Goal: Task Accomplishment & Management: Manage account settings

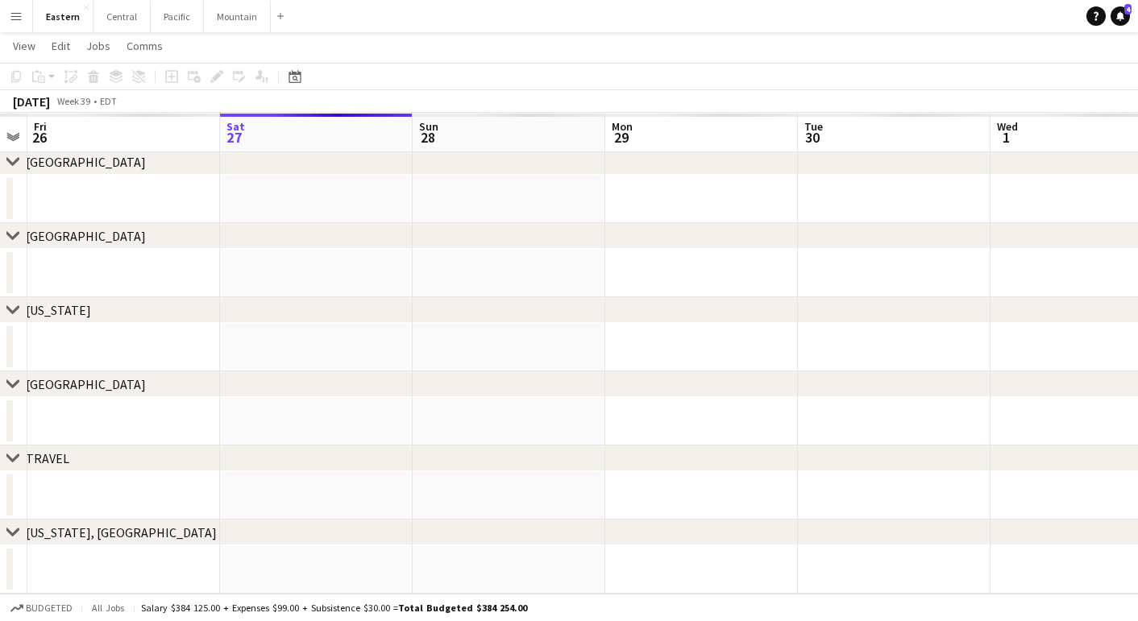
scroll to position [154, 0]
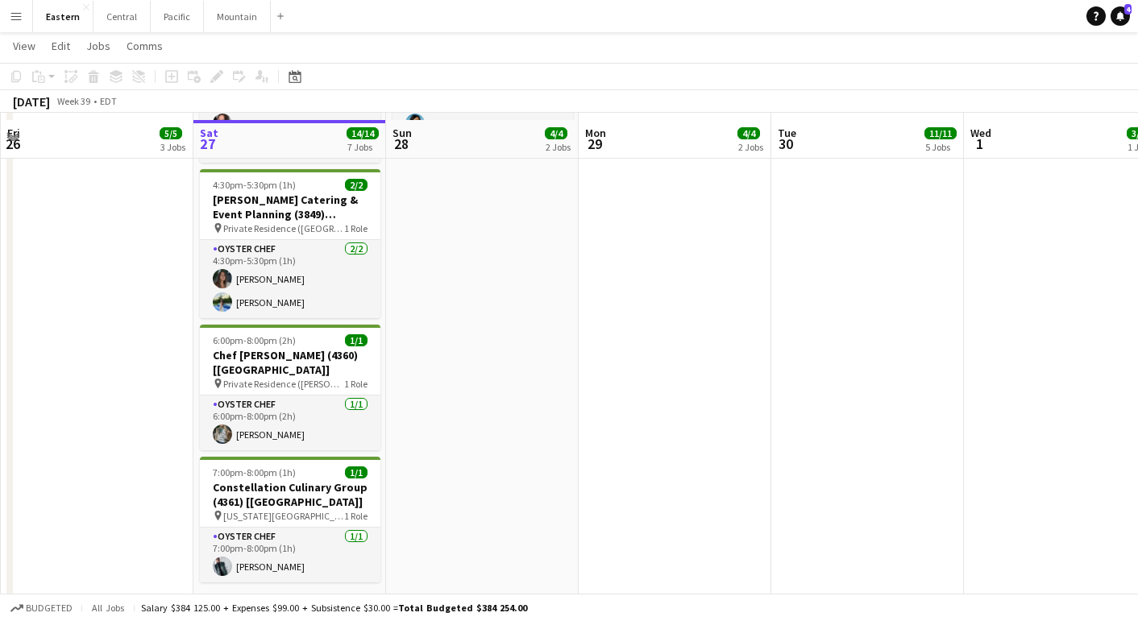
scroll to position [1323, 0]
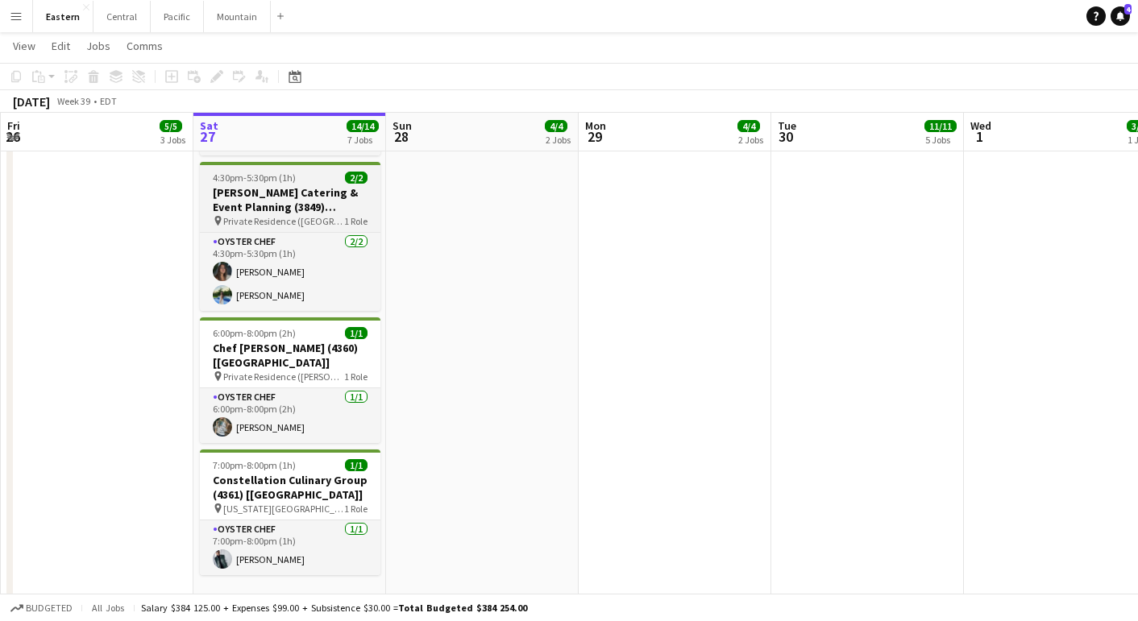
click at [267, 214] on h3 "[PERSON_NAME] Catering & Event Planning (3849) [[GEOGRAPHIC_DATA]] - TIME TBD (…" at bounding box center [290, 199] width 181 height 29
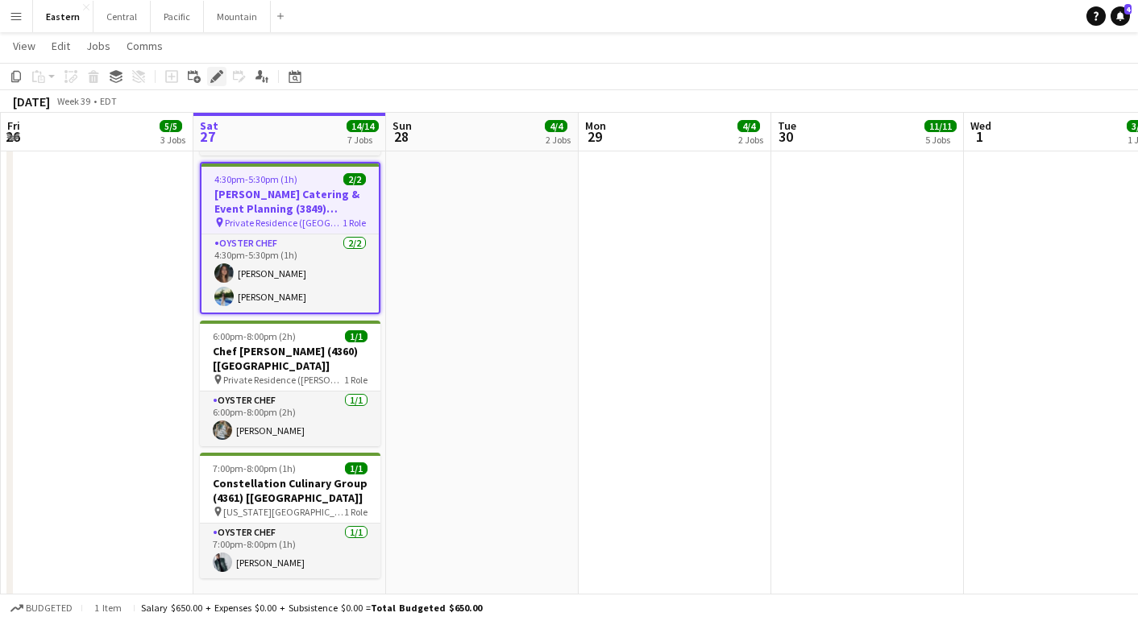
click at [214, 74] on icon "Edit" at bounding box center [216, 76] width 13 height 13
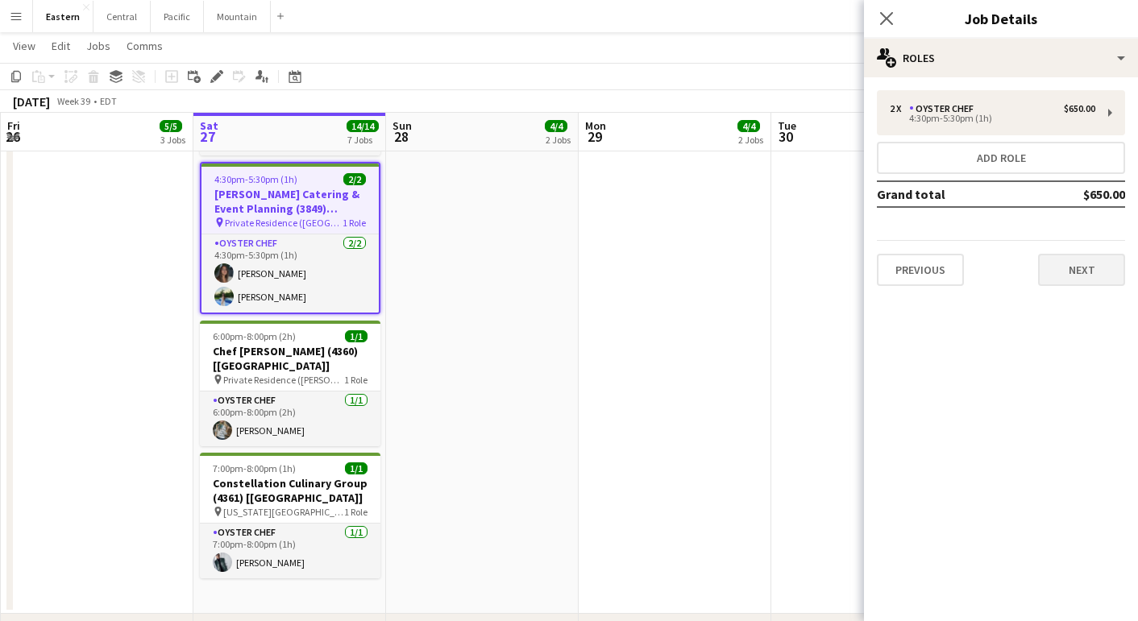
click at [1077, 276] on button "Next" at bounding box center [1081, 270] width 87 height 32
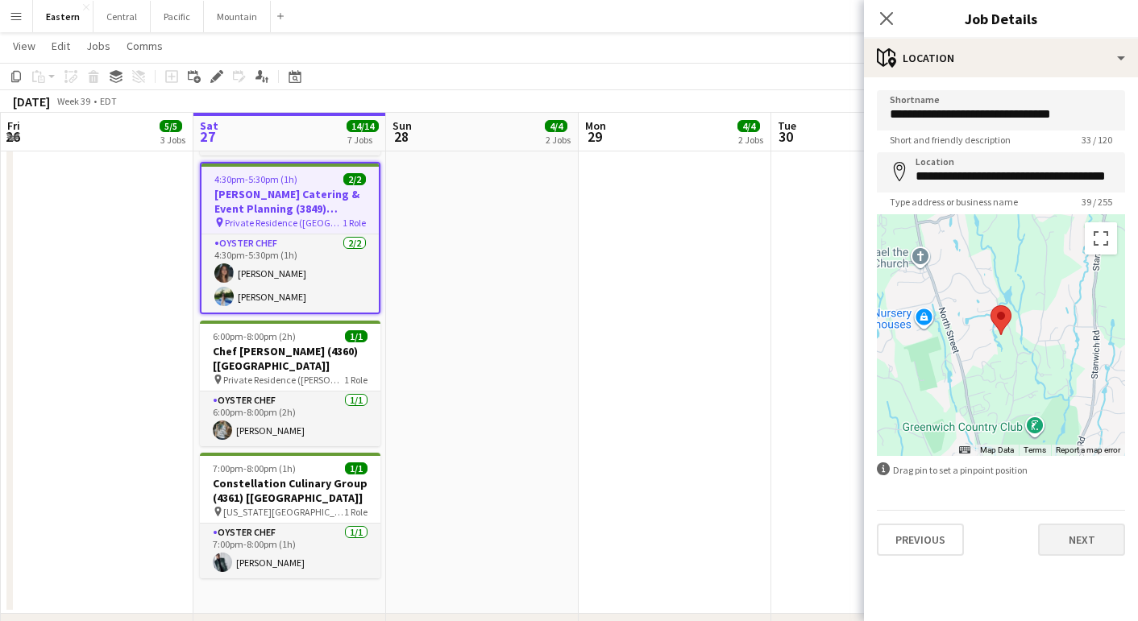
click at [1092, 538] on button "Next" at bounding box center [1081, 540] width 87 height 32
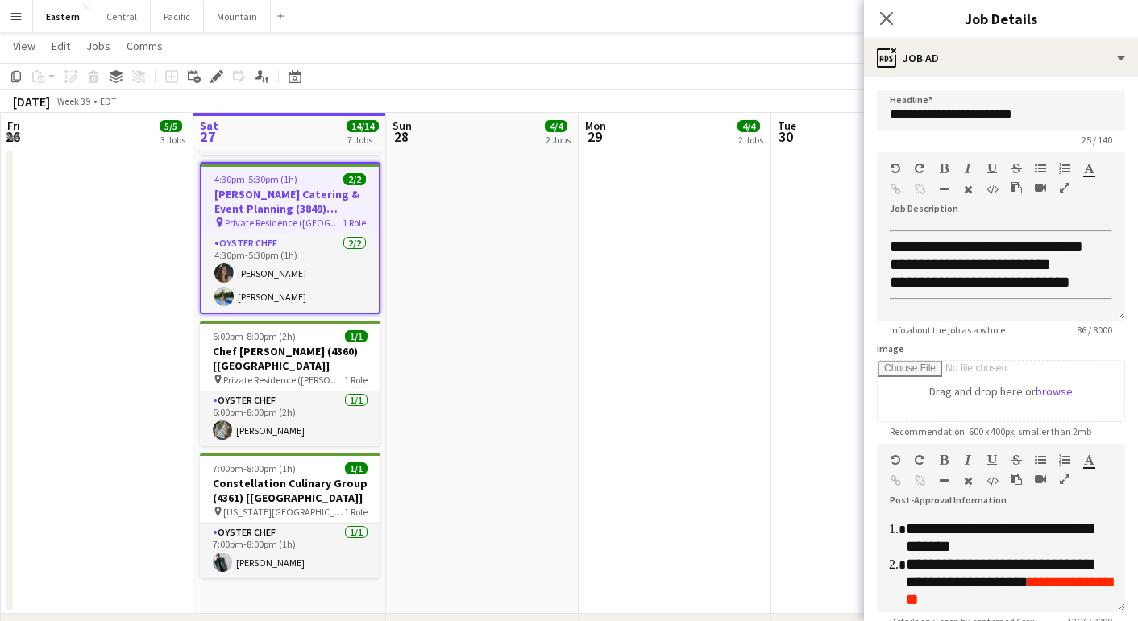
scroll to position [478, 0]
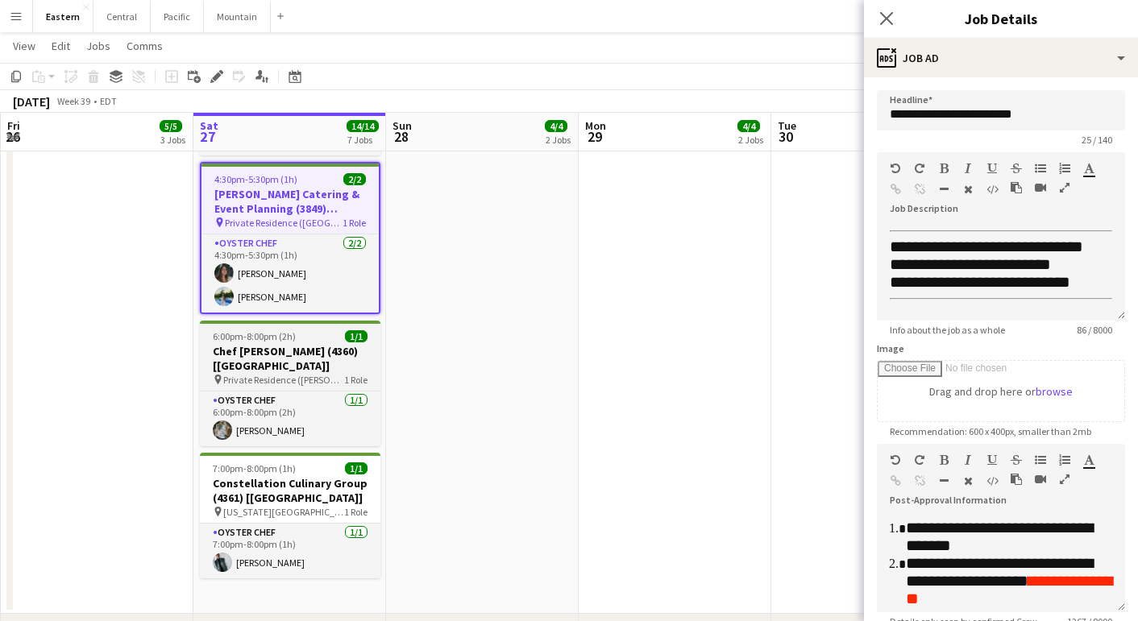
click at [253, 351] on h3 "Chef [PERSON_NAME] (4360) [[GEOGRAPHIC_DATA]]" at bounding box center [290, 358] width 181 height 29
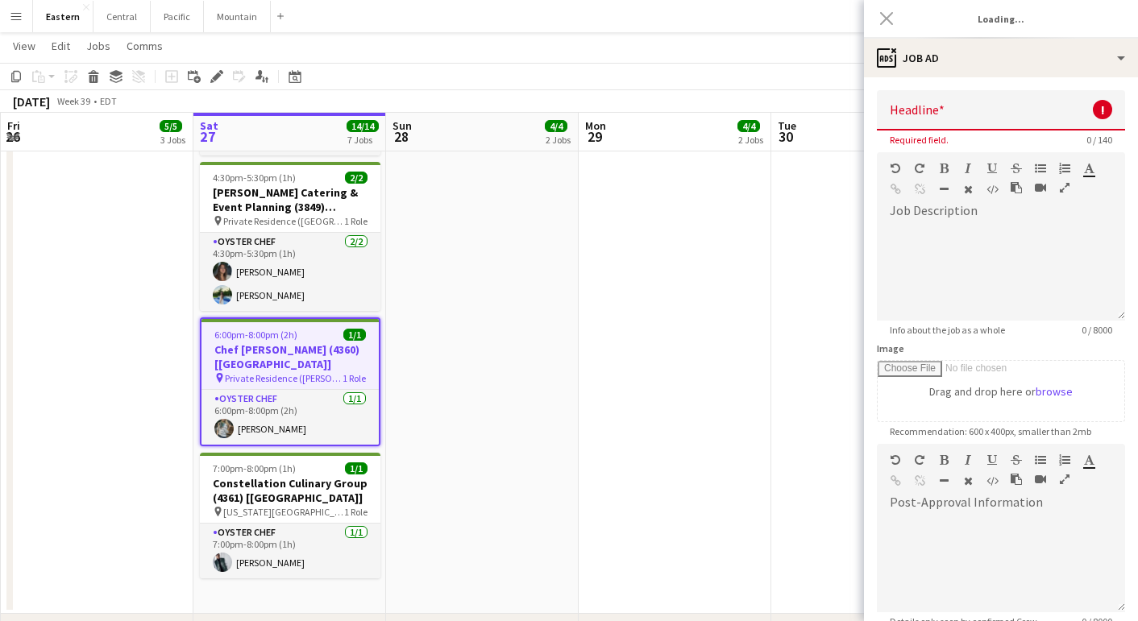
scroll to position [0, 0]
type input "**********"
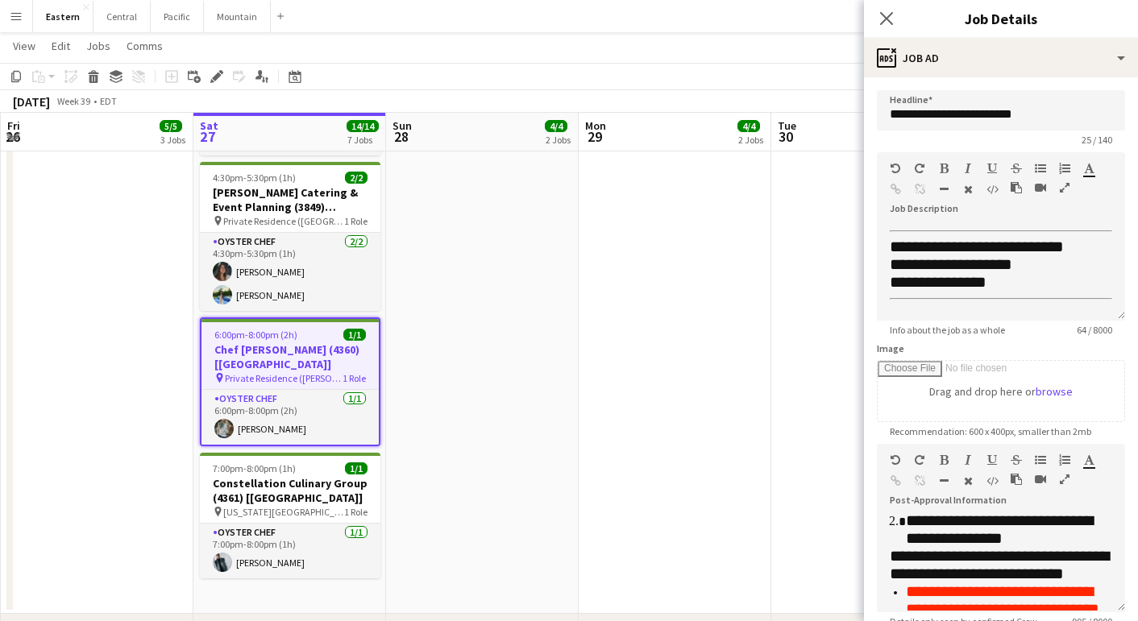
scroll to position [467, 0]
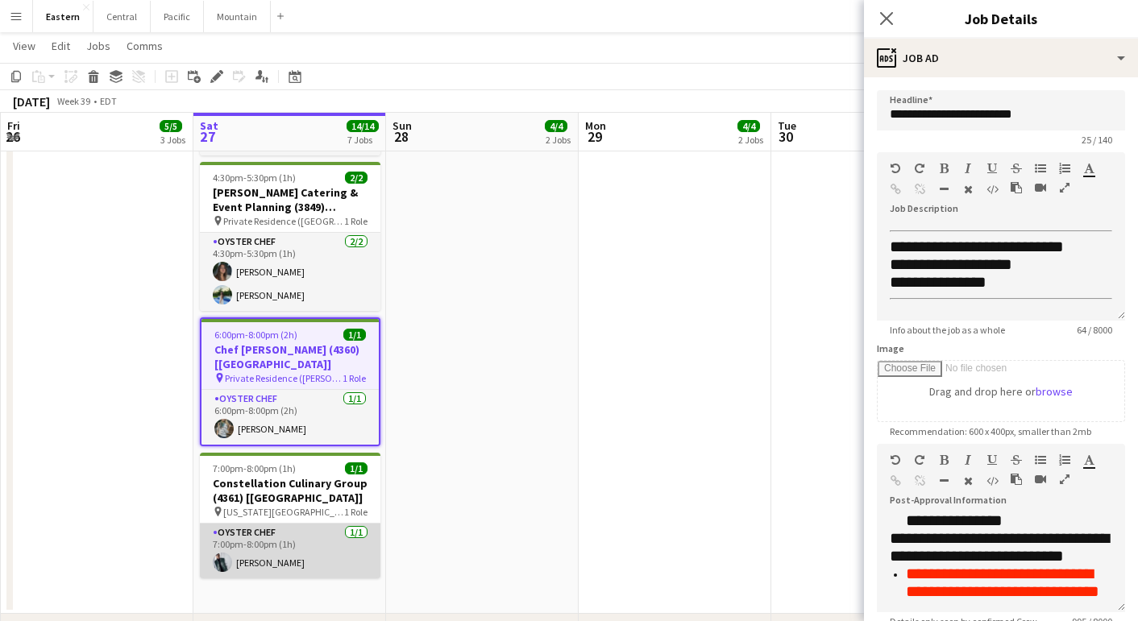
click at [278, 536] on app-card-role "Oyster Chef [DATE] 7:00pm-8:00pm (1h) [PERSON_NAME]" at bounding box center [290, 551] width 181 height 55
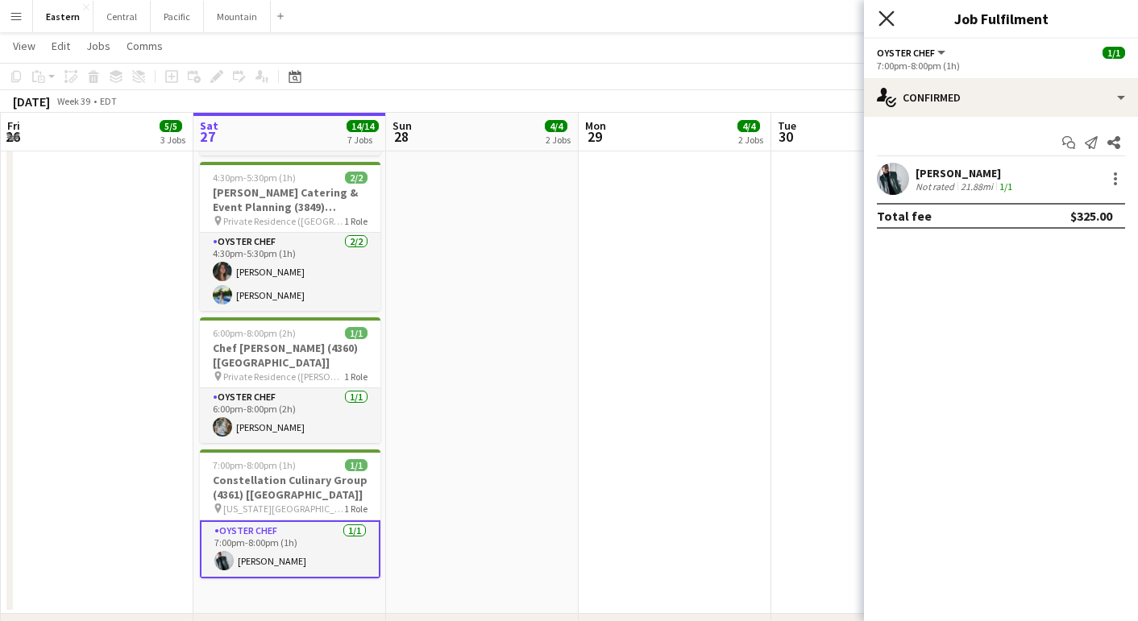
click at [891, 19] on icon "Close pop-in" at bounding box center [886, 17] width 15 height 15
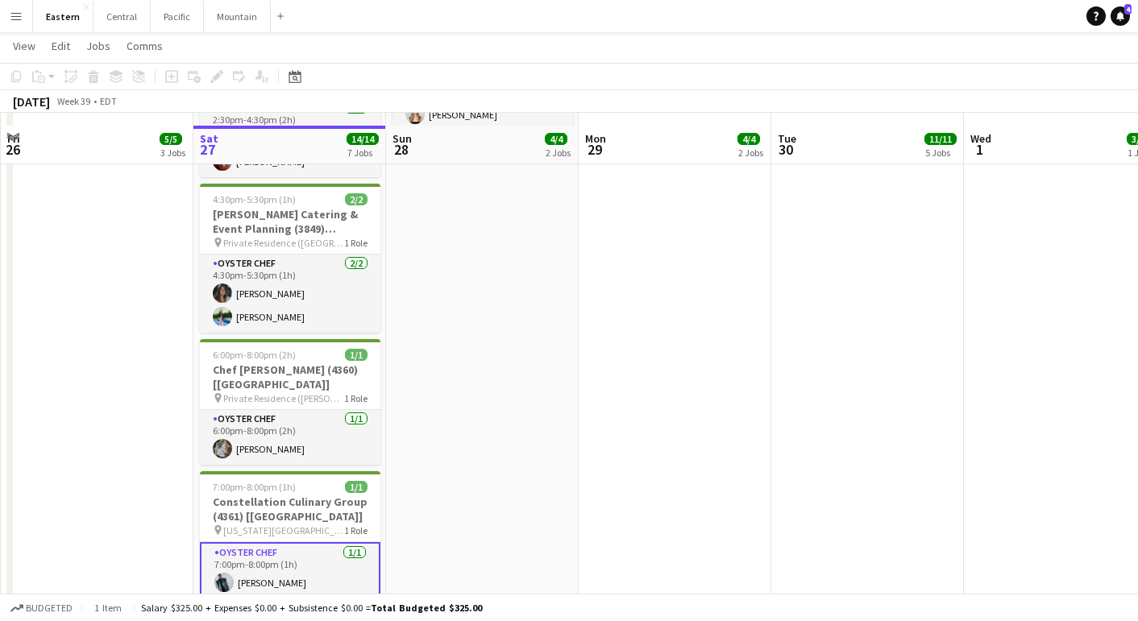
scroll to position [1323, 0]
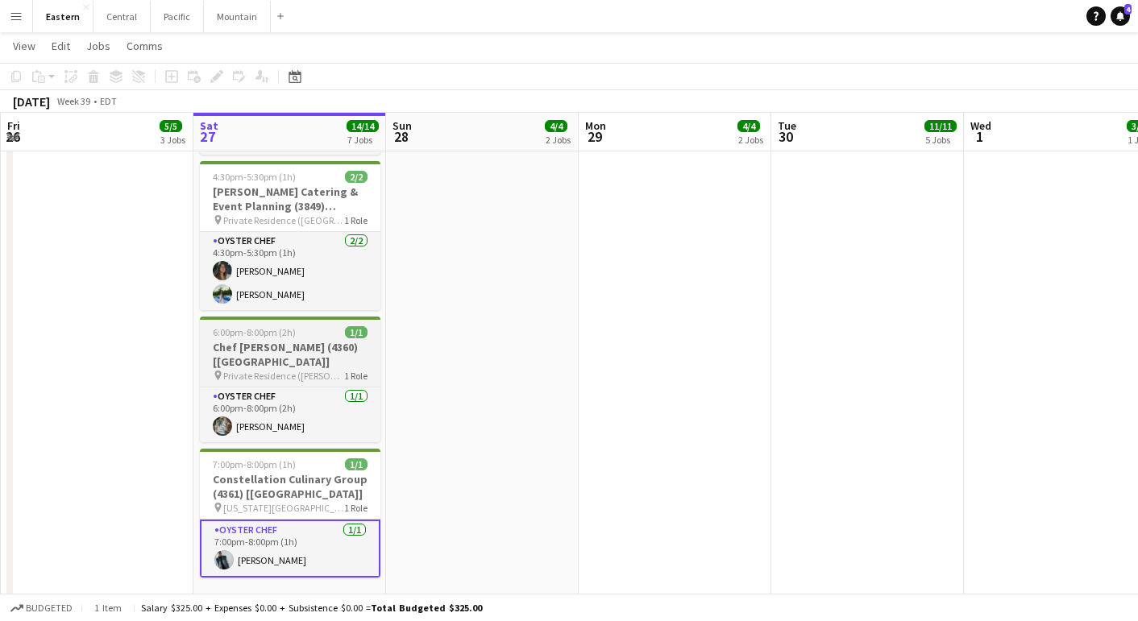
click at [245, 343] on h3 "Chef [PERSON_NAME] (4360) [[GEOGRAPHIC_DATA]]" at bounding box center [290, 354] width 181 height 29
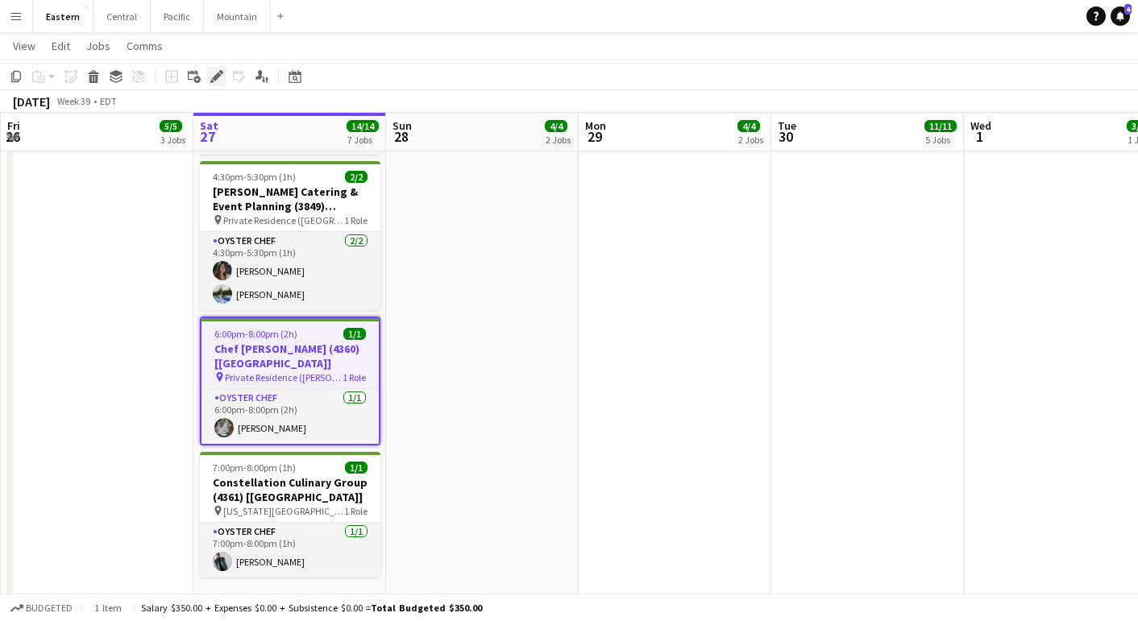
click at [216, 82] on icon "Edit" at bounding box center [216, 76] width 13 height 13
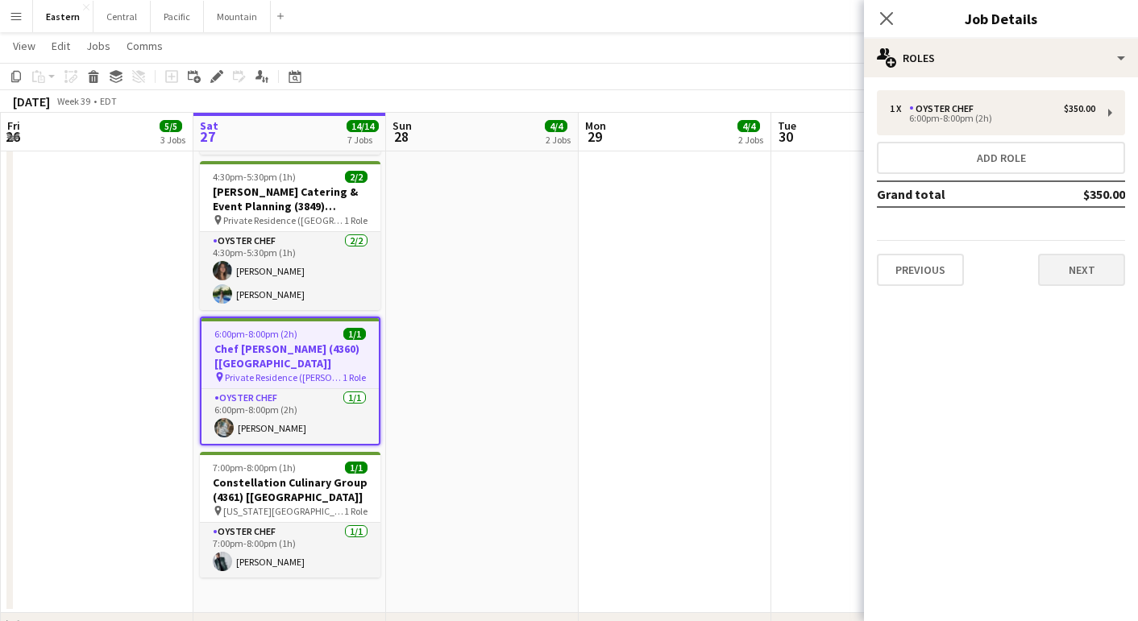
click at [1062, 268] on button "Next" at bounding box center [1081, 270] width 87 height 32
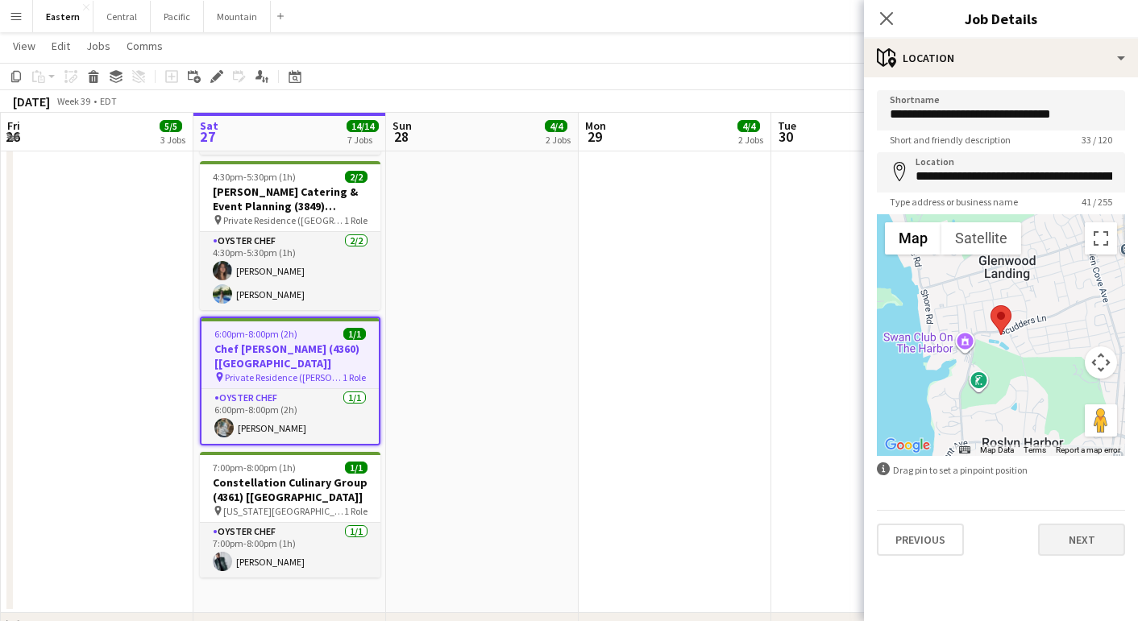
click at [1080, 542] on button "Next" at bounding box center [1081, 540] width 87 height 32
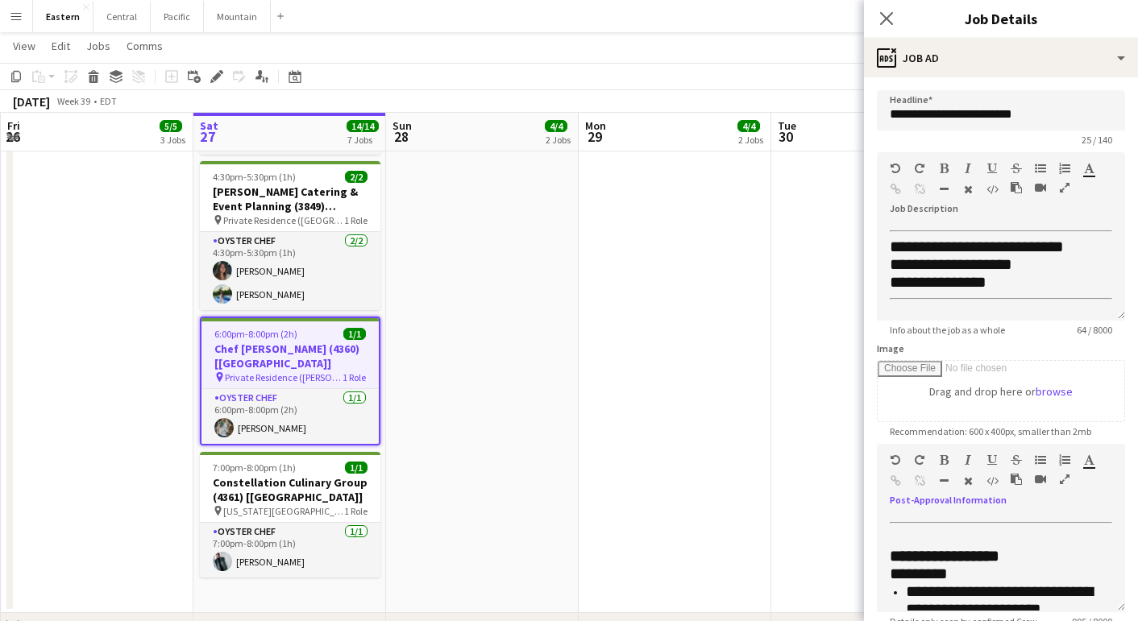
click at [1064, 482] on icon "button" at bounding box center [1065, 479] width 10 height 11
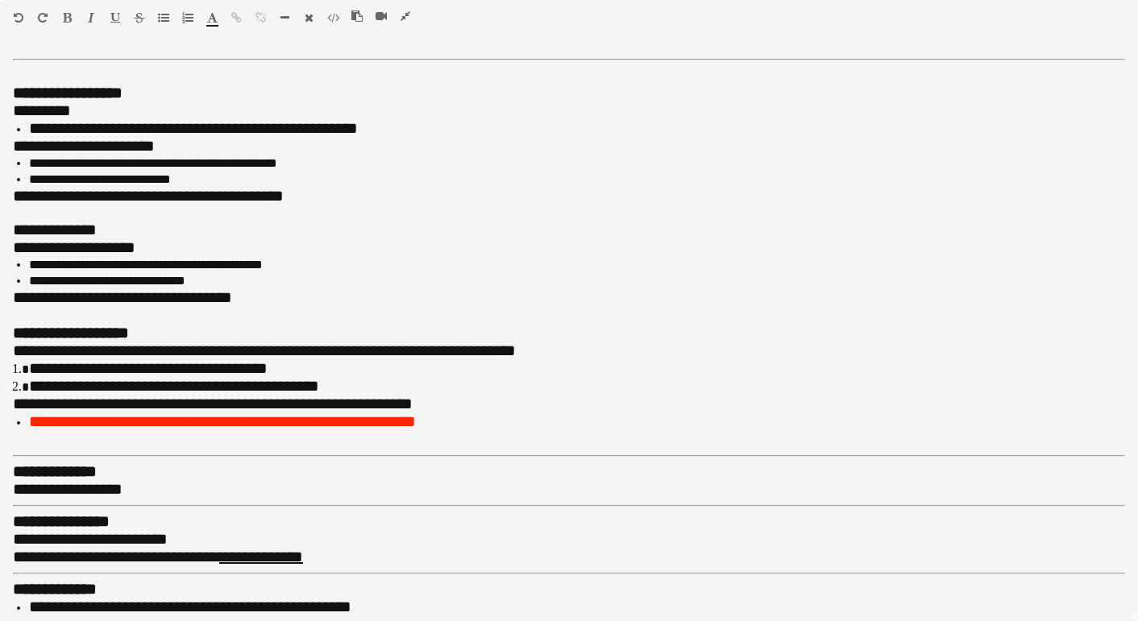
scroll to position [0, 0]
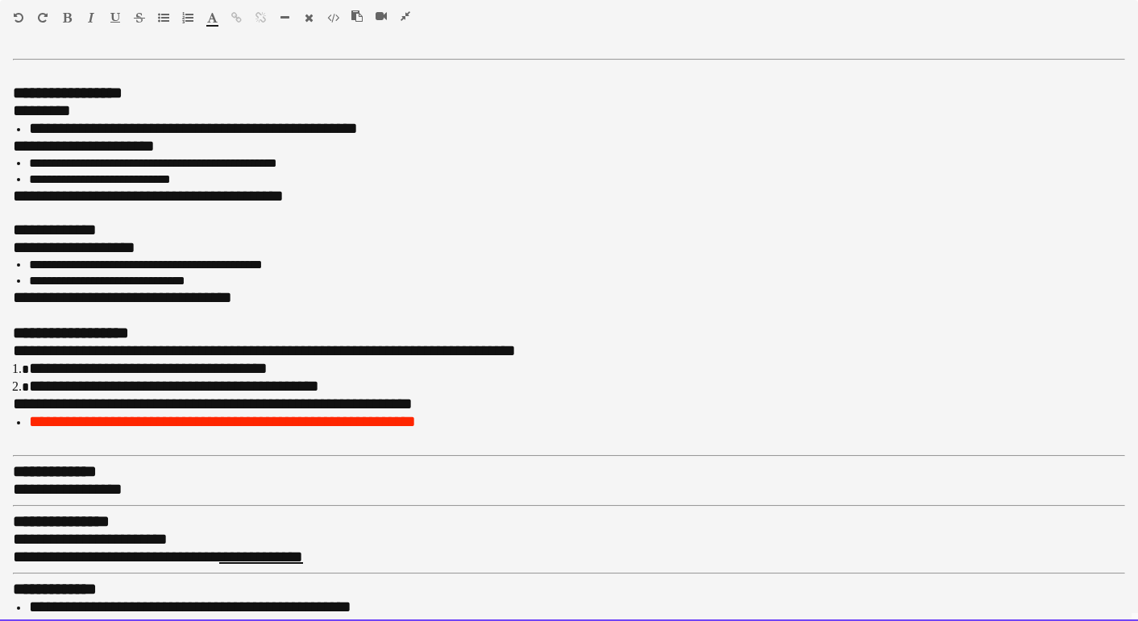
click at [295, 343] on span "**********" at bounding box center [264, 351] width 503 height 16
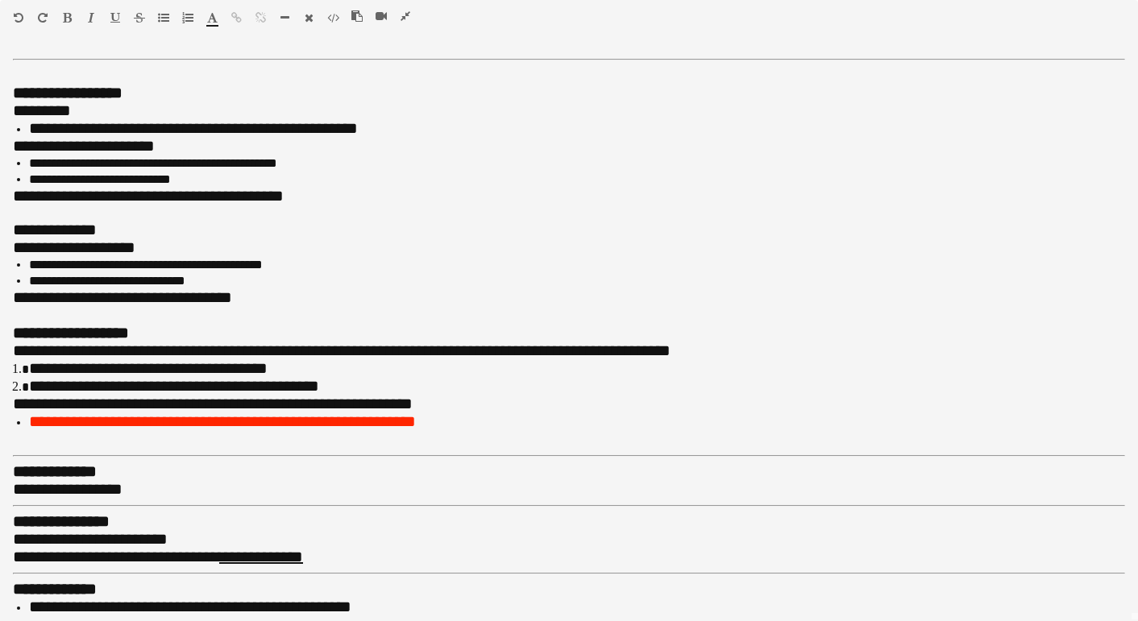
click at [401, 10] on button "button" at bounding box center [405, 16] width 11 height 13
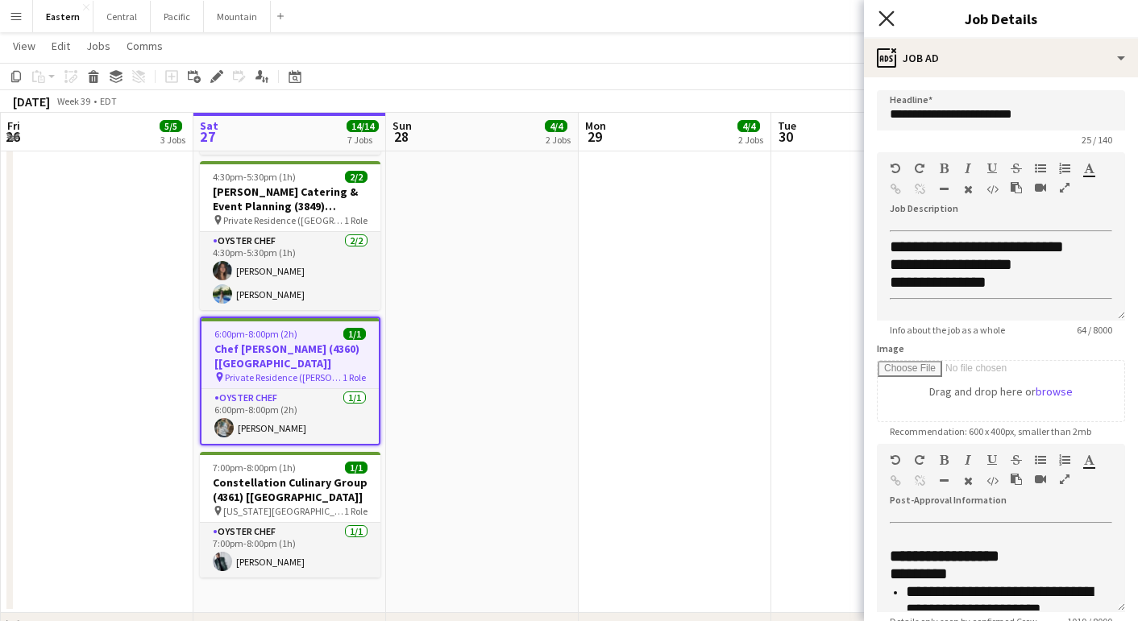
click at [887, 12] on icon "Close pop-in" at bounding box center [886, 17] width 15 height 15
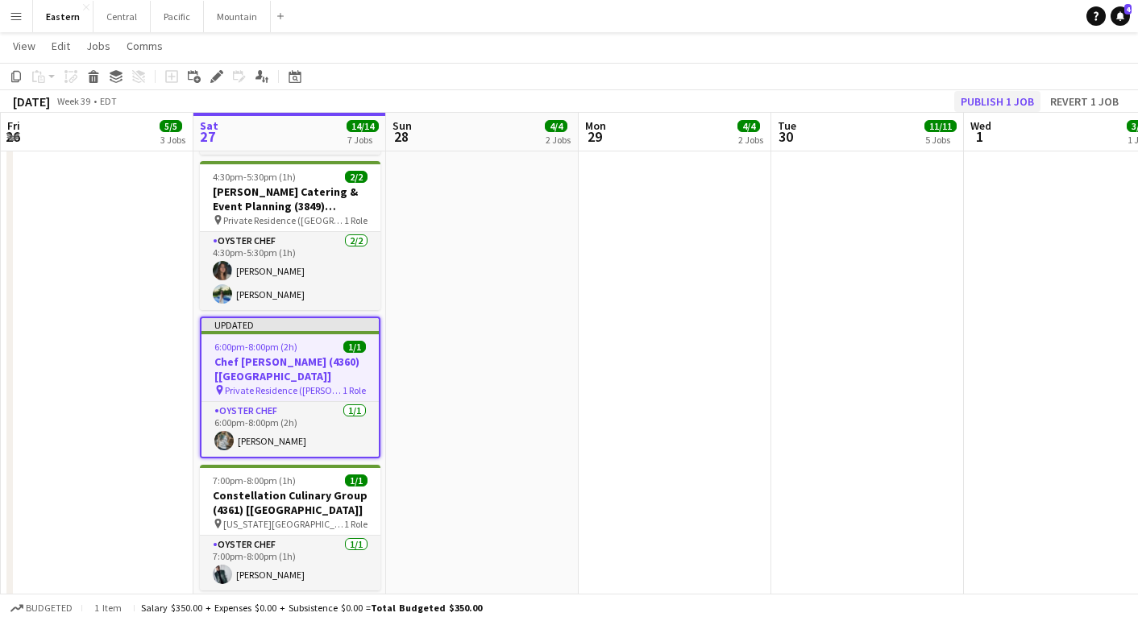
click at [1006, 109] on button "Publish 1 job" at bounding box center [997, 101] width 86 height 21
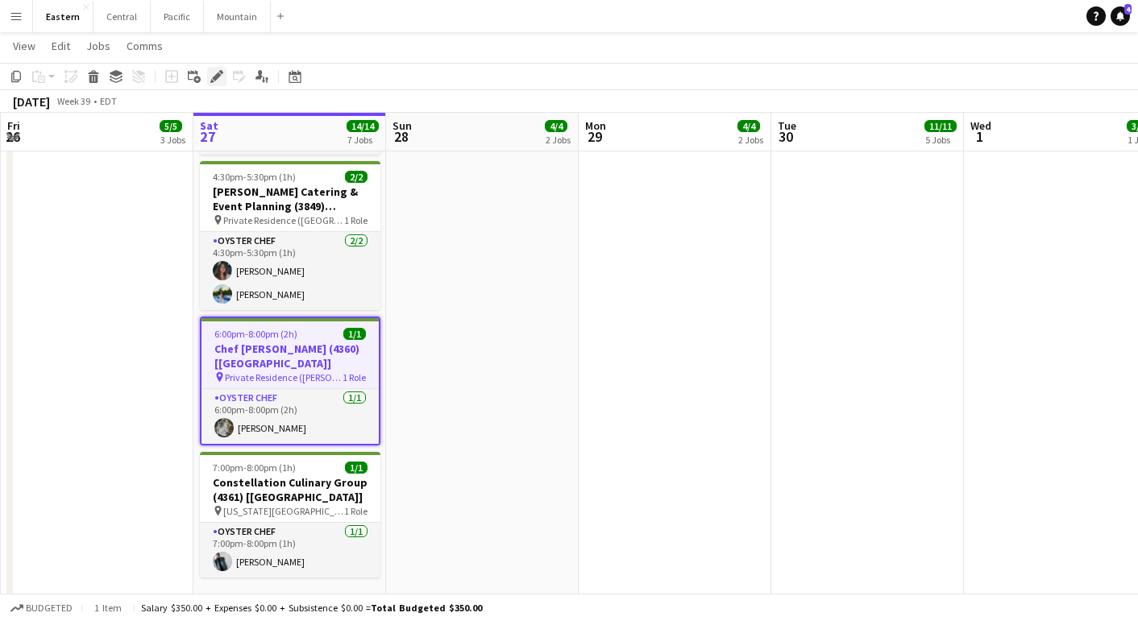
click at [211, 73] on icon "Edit" at bounding box center [216, 76] width 13 height 13
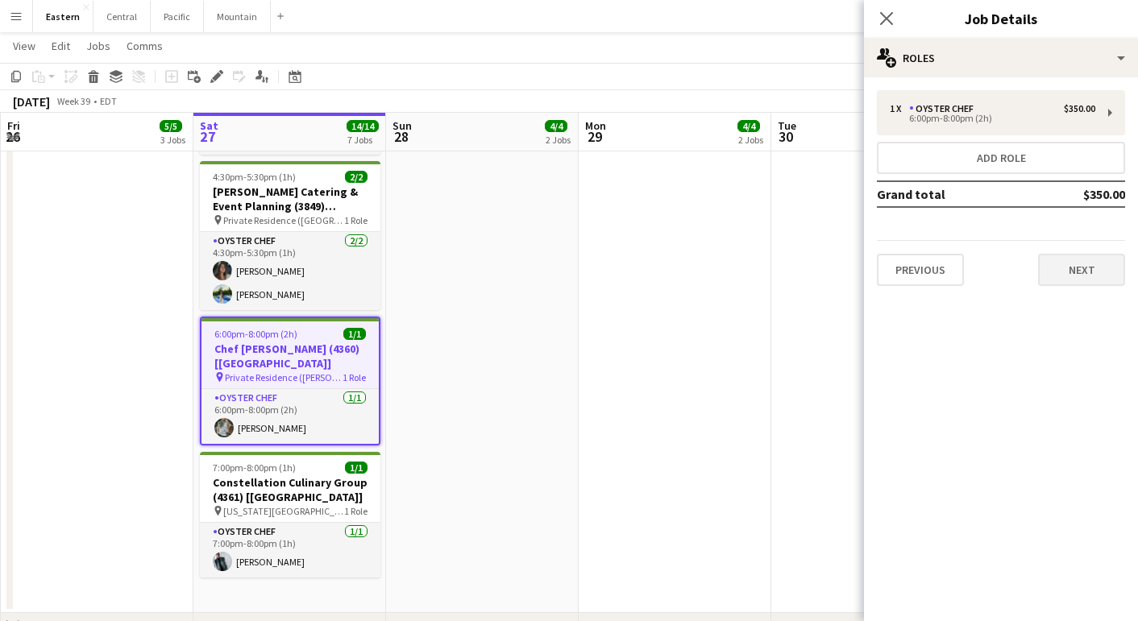
click at [1053, 266] on button "Next" at bounding box center [1081, 270] width 87 height 32
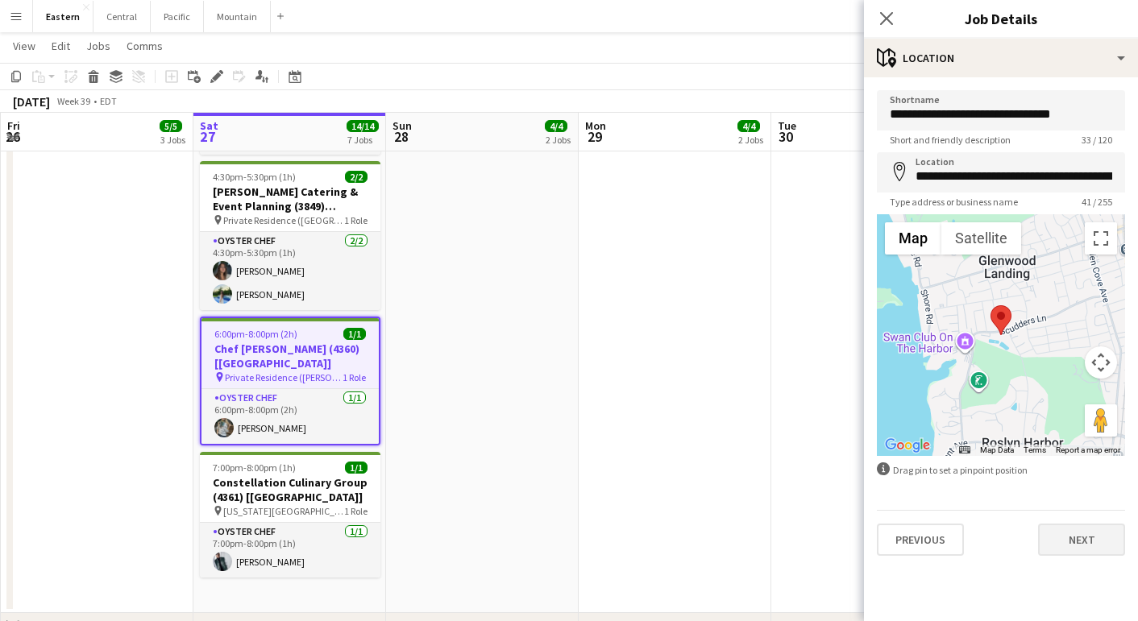
click at [1062, 545] on button "Next" at bounding box center [1081, 540] width 87 height 32
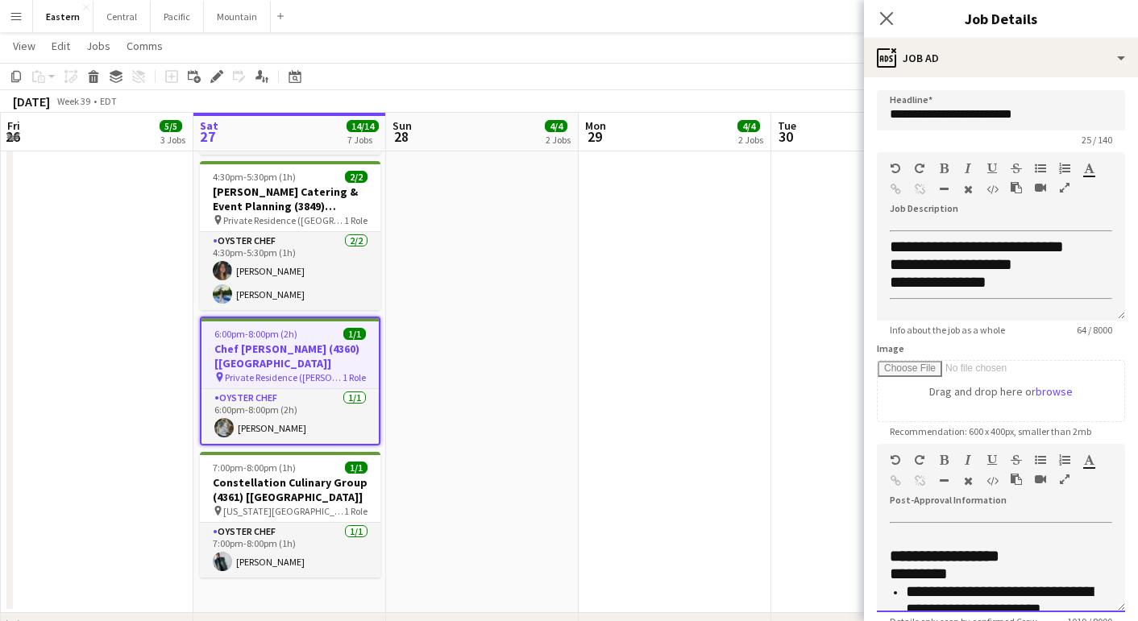
click at [1070, 485] on div at bounding box center [1047, 482] width 73 height 19
click at [1068, 481] on icon "button" at bounding box center [1065, 479] width 10 height 11
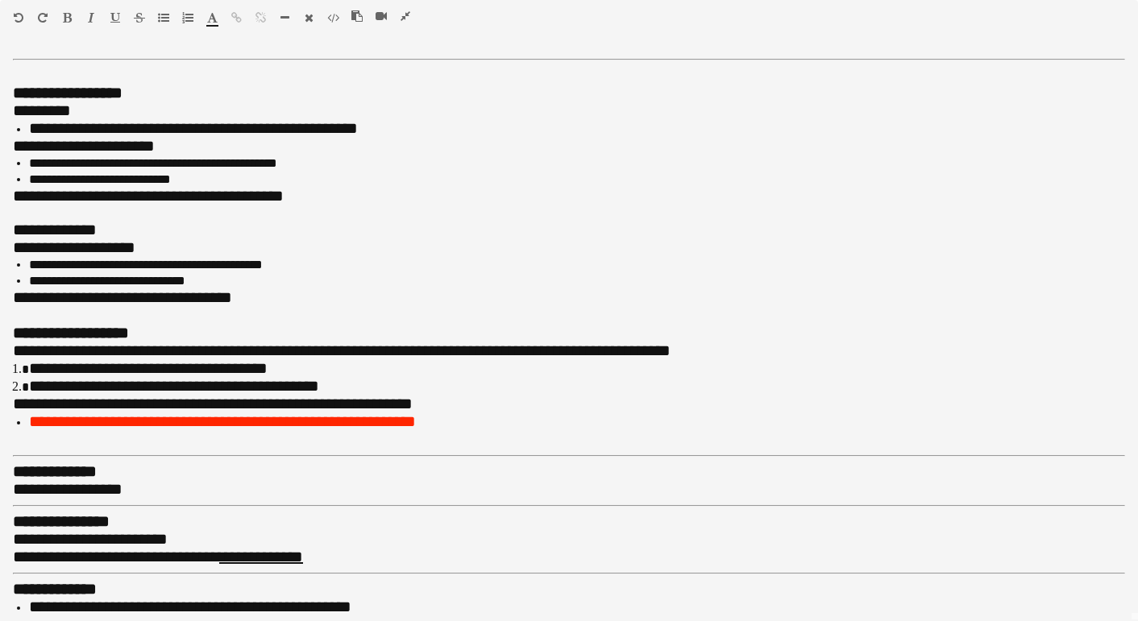
click at [410, 19] on button "button" at bounding box center [405, 16] width 11 height 13
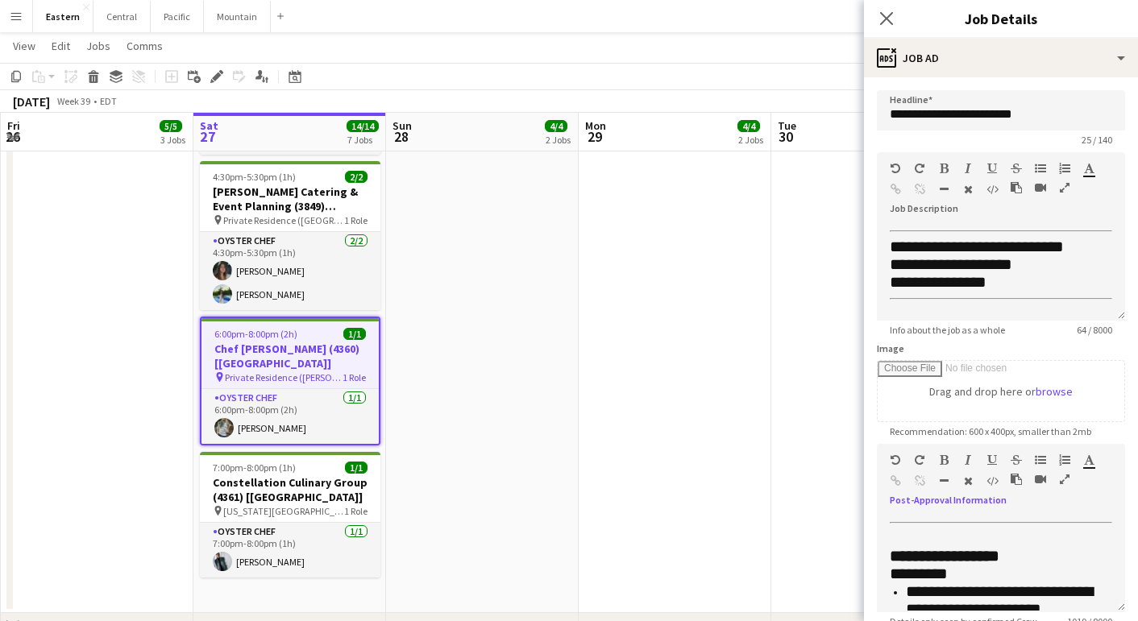
click at [1067, 478] on icon "button" at bounding box center [1065, 479] width 10 height 11
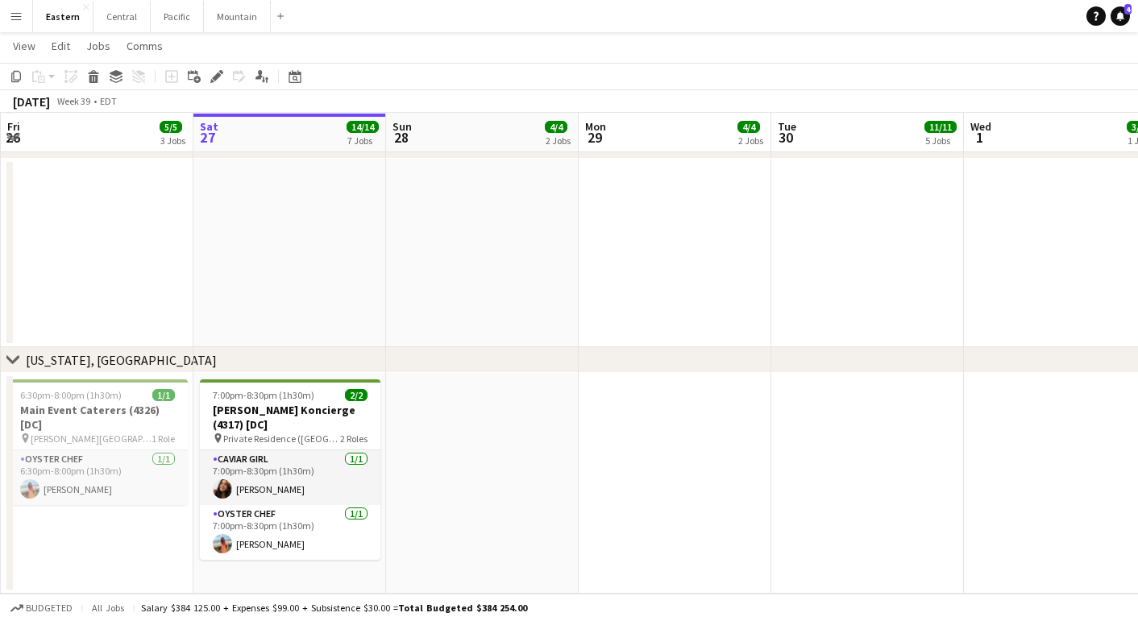
scroll to position [1891, 0]
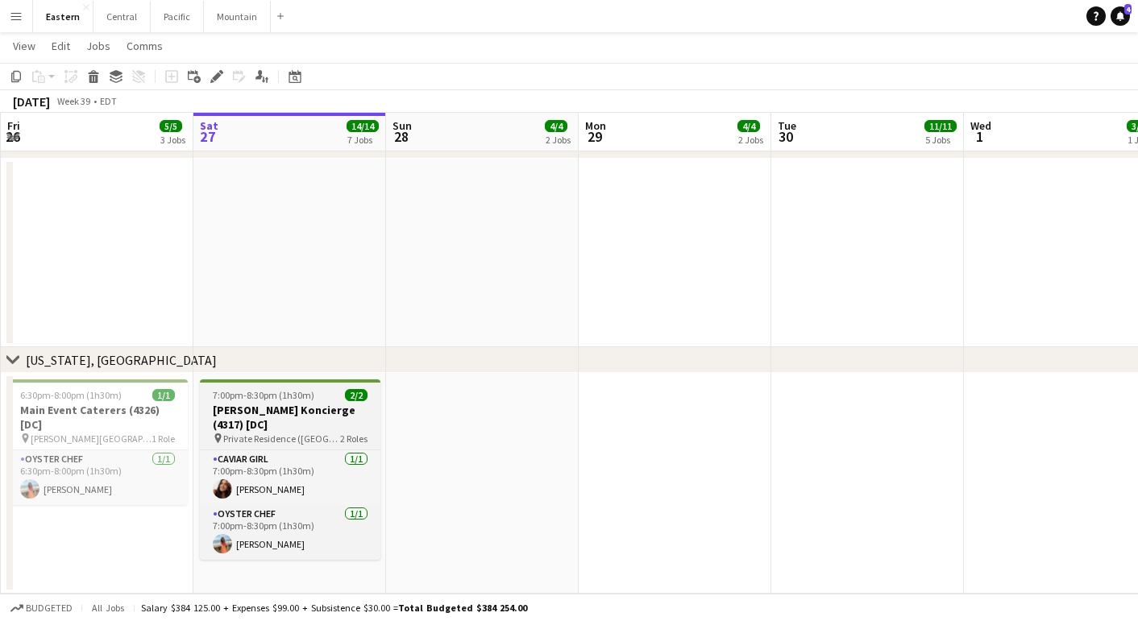
click at [279, 402] on app-job-card "7:00pm-8:30pm (1h30m) 2/2 [PERSON_NAME] Koncierge (4317) [DC] pin Private Resid…" at bounding box center [290, 470] width 181 height 181
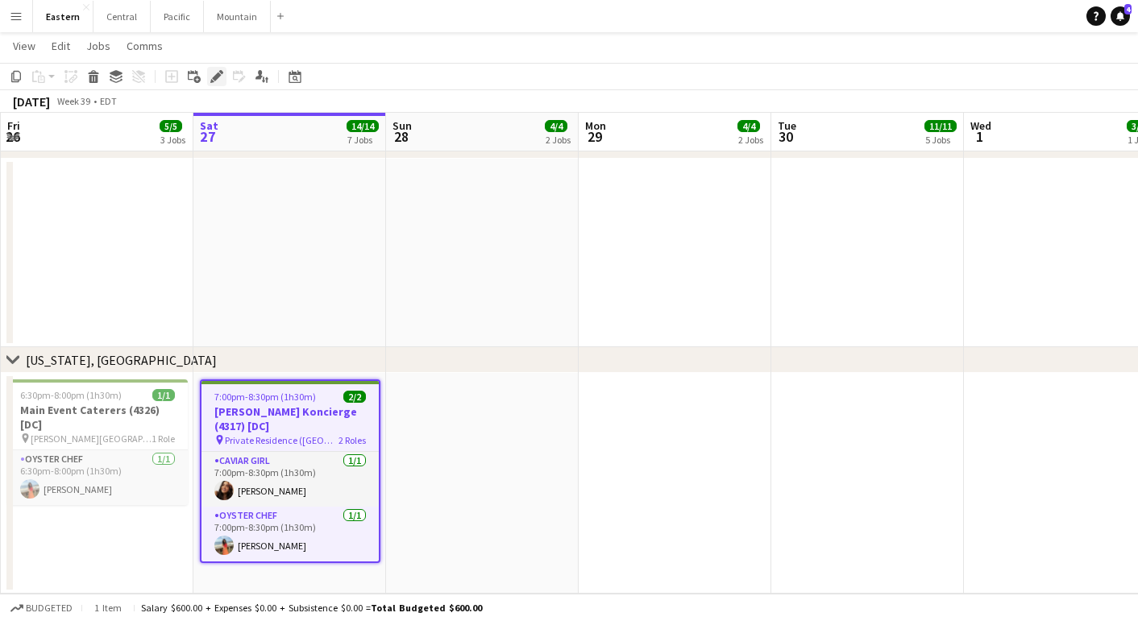
click at [219, 79] on icon "Edit" at bounding box center [216, 76] width 13 height 13
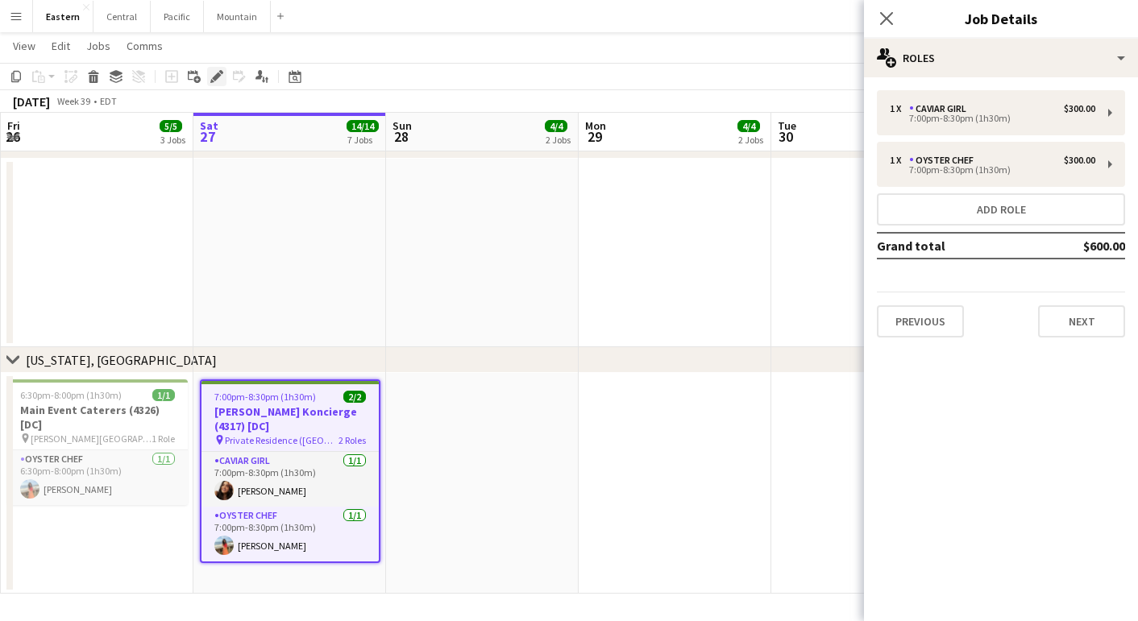
click at [217, 78] on icon at bounding box center [216, 77] width 9 height 9
click at [1074, 329] on button "Next" at bounding box center [1081, 321] width 87 height 32
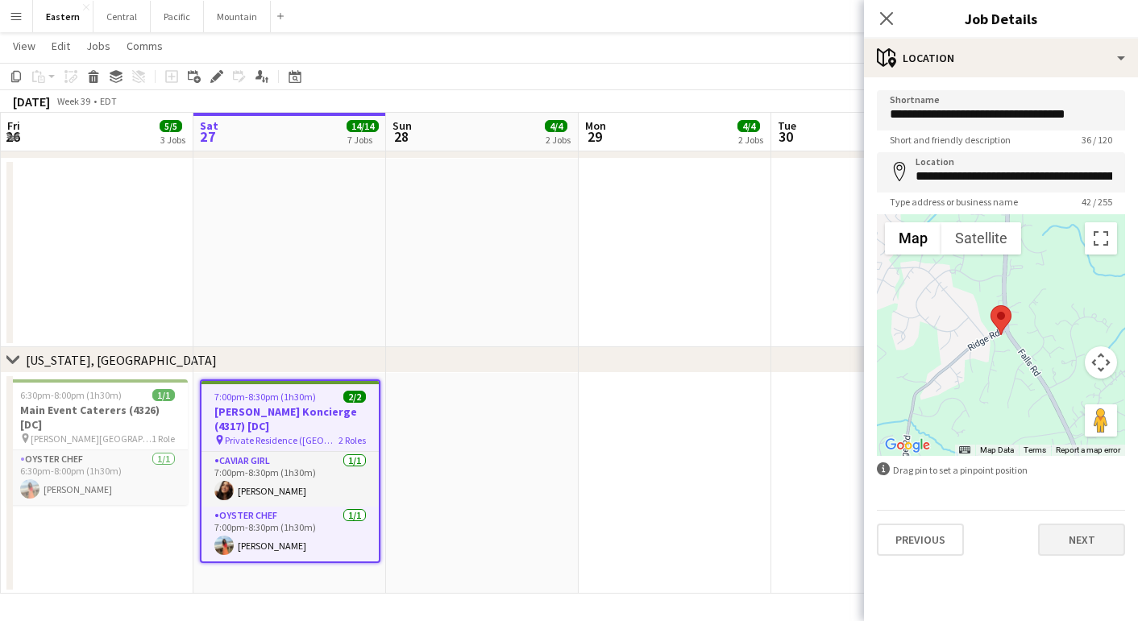
click at [1069, 533] on button "Next" at bounding box center [1081, 540] width 87 height 32
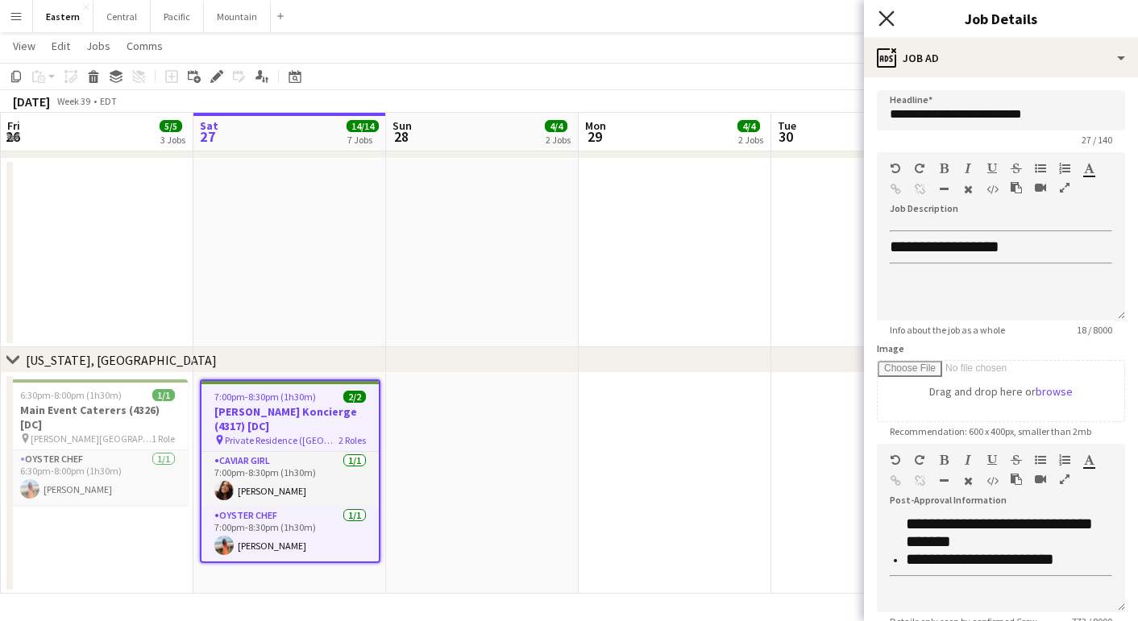
click at [887, 25] on icon "Close pop-in" at bounding box center [886, 17] width 15 height 15
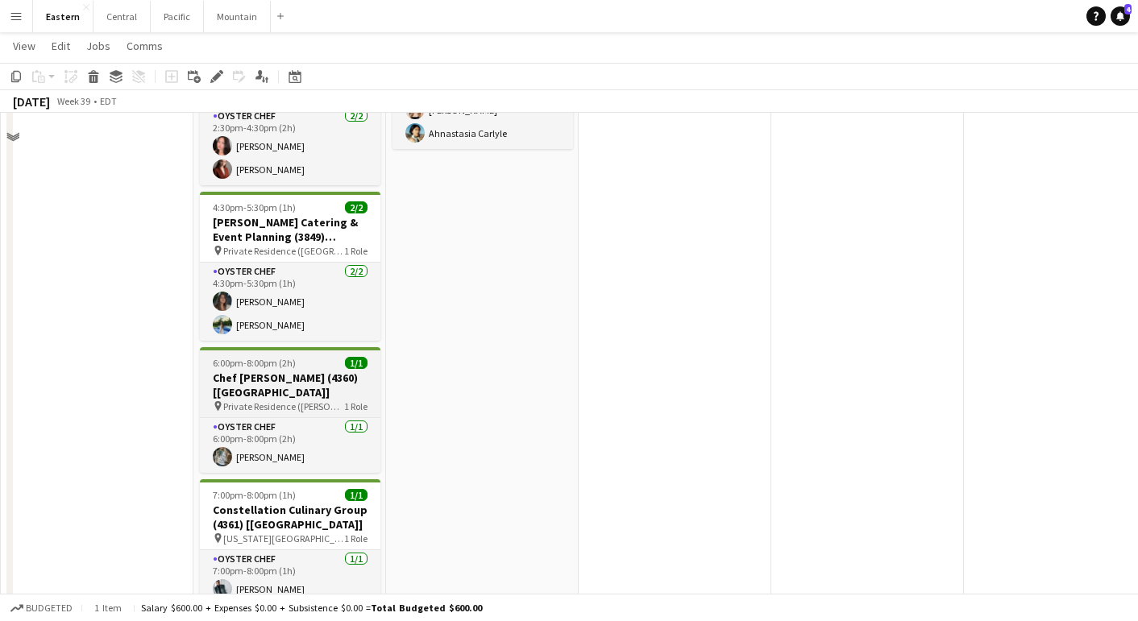
scroll to position [1229, 0]
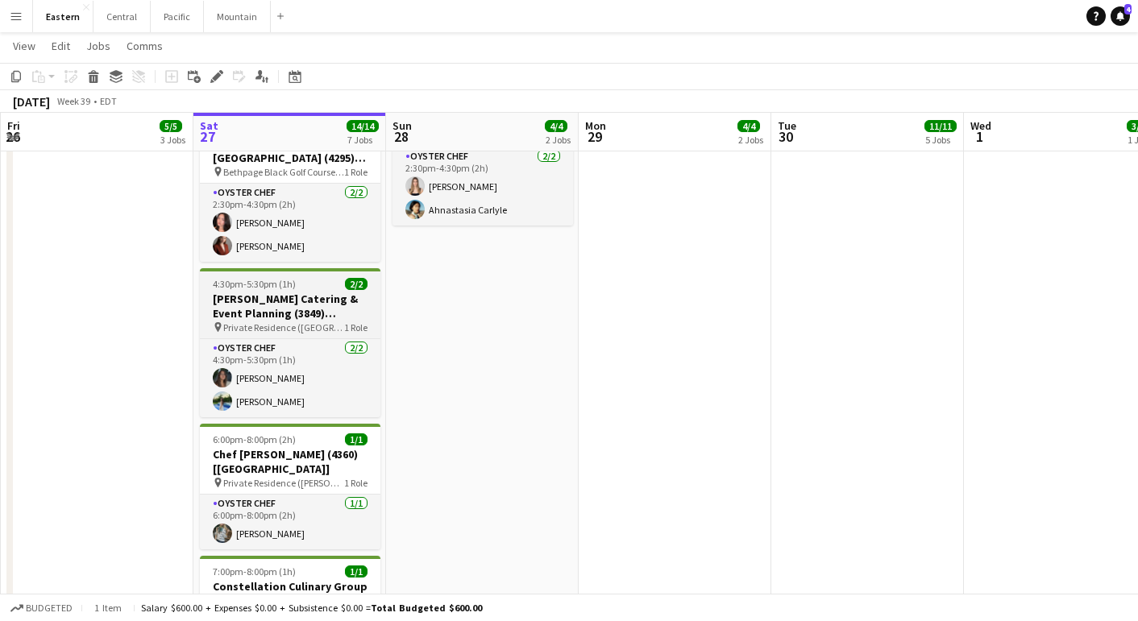
click at [312, 311] on h3 "[PERSON_NAME] Catering & Event Planning (3849) [[GEOGRAPHIC_DATA]] - TIME TBD (…" at bounding box center [290, 306] width 181 height 29
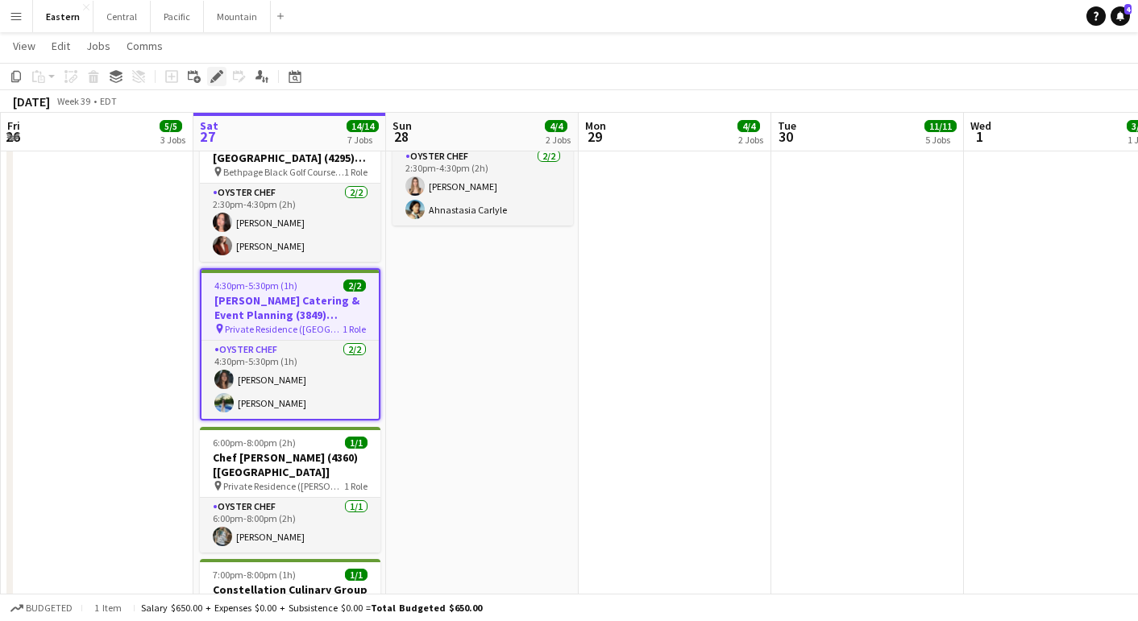
click at [214, 72] on icon "Edit" at bounding box center [216, 76] width 13 height 13
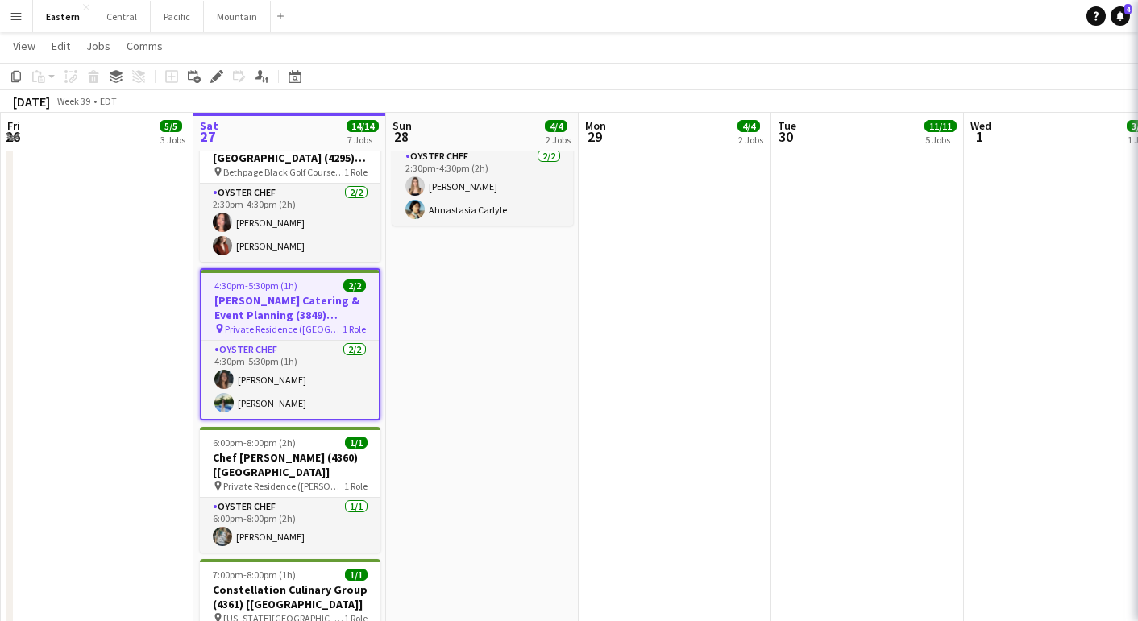
type input "**********"
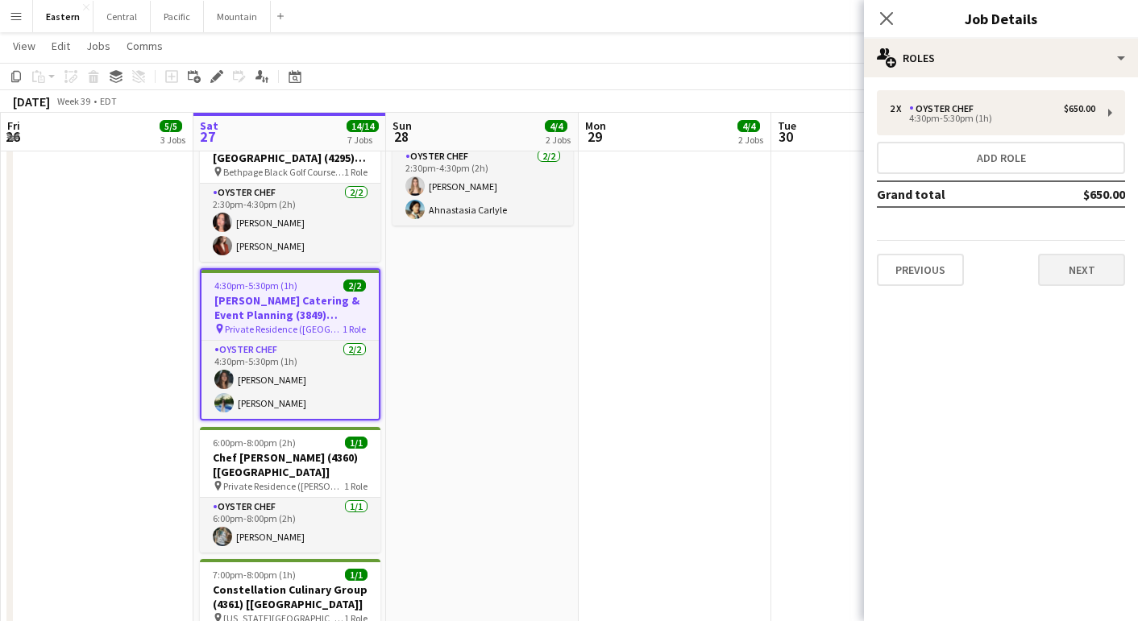
click at [1067, 272] on button "Next" at bounding box center [1081, 270] width 87 height 32
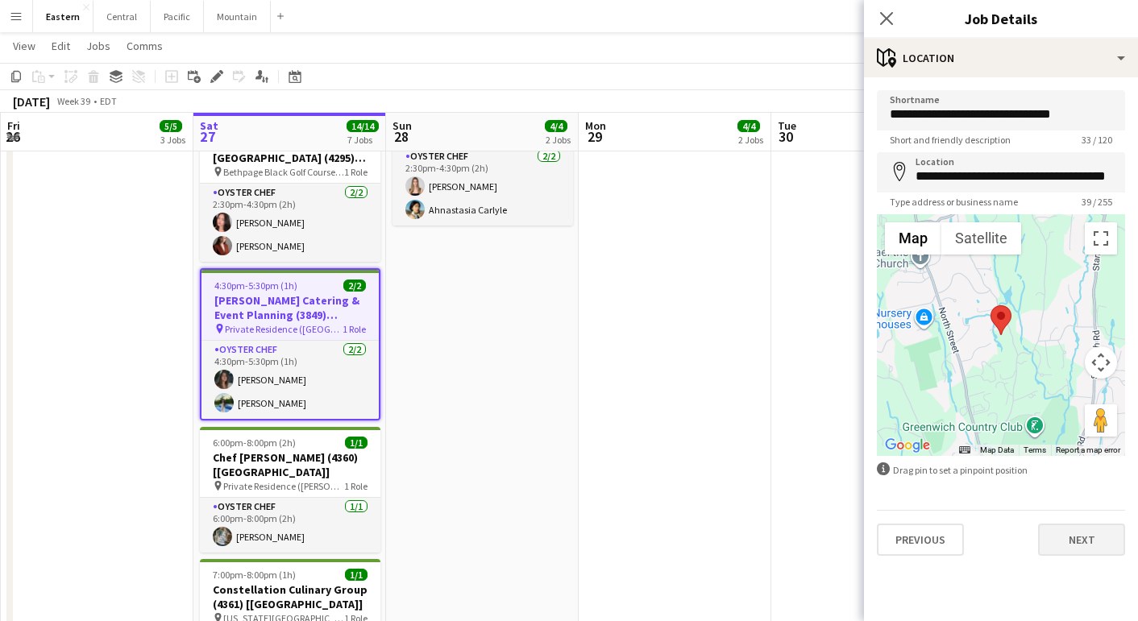
click at [1091, 543] on button "Next" at bounding box center [1081, 540] width 87 height 32
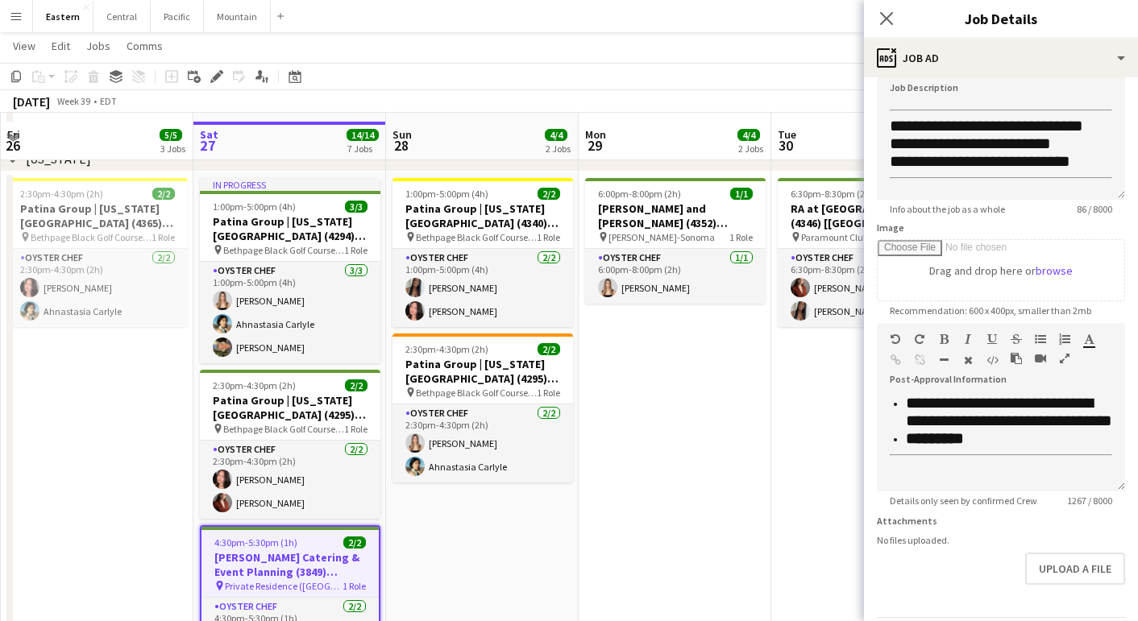
scroll to position [970, 0]
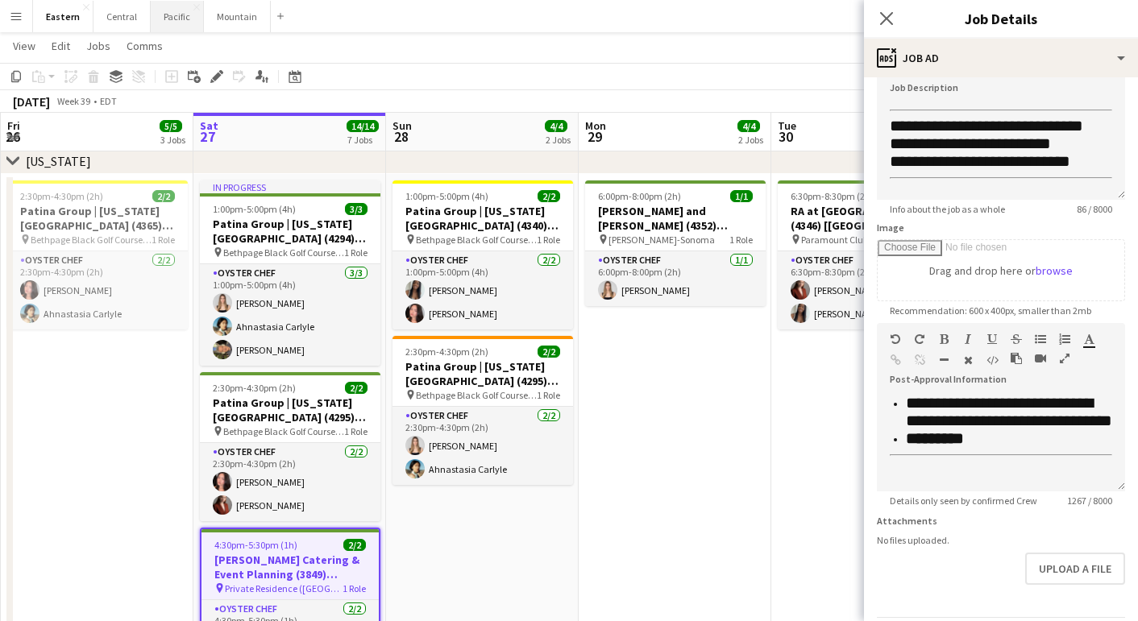
click at [172, 20] on button "Pacific Close" at bounding box center [177, 16] width 53 height 31
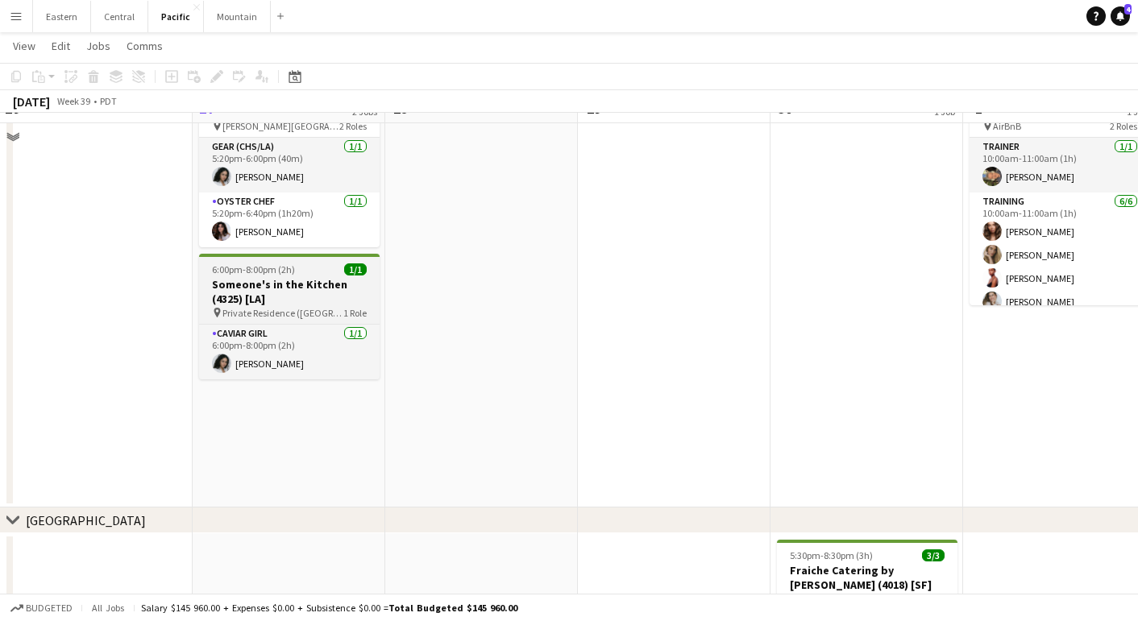
scroll to position [136, 0]
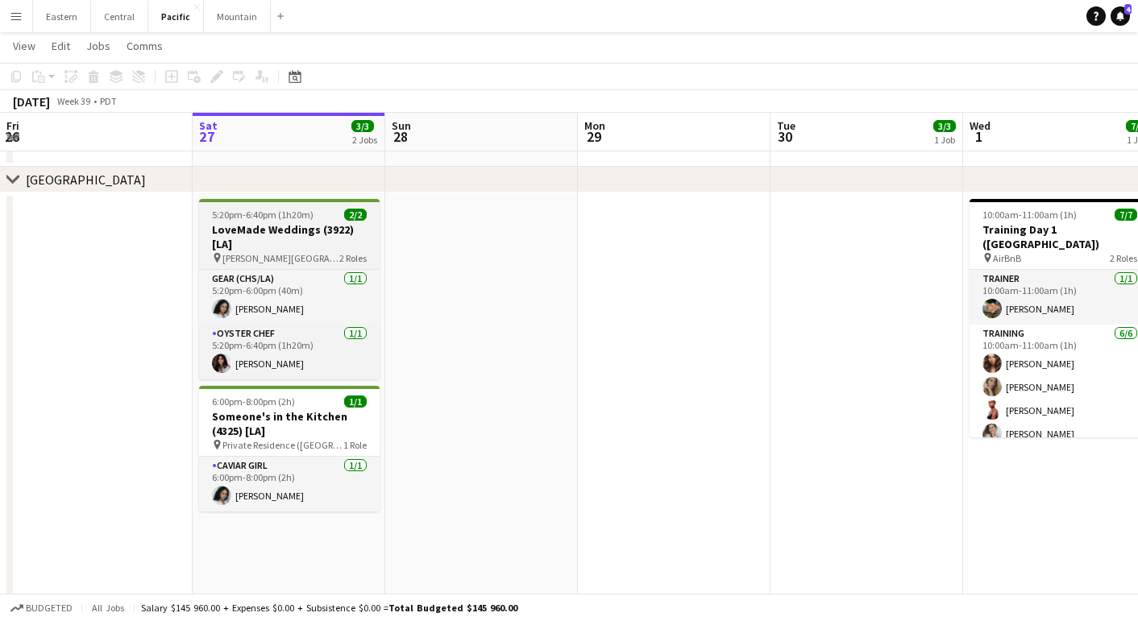
click at [259, 227] on h3 "LoveMade Weddings (3922) [LA]" at bounding box center [289, 236] width 181 height 29
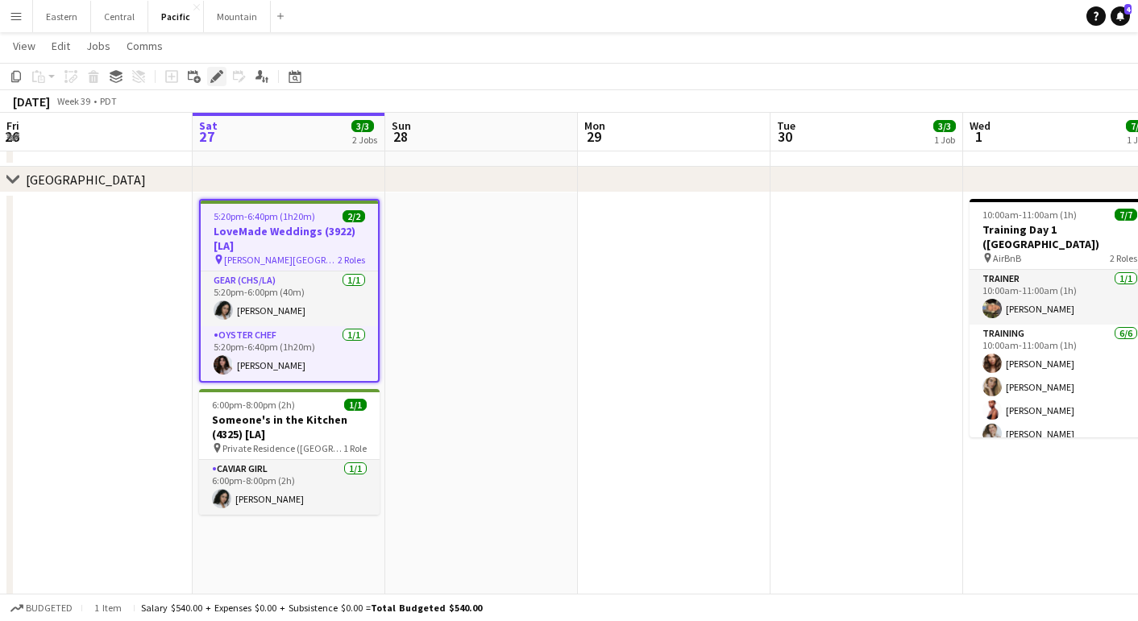
click at [214, 74] on icon "Edit" at bounding box center [216, 76] width 13 height 13
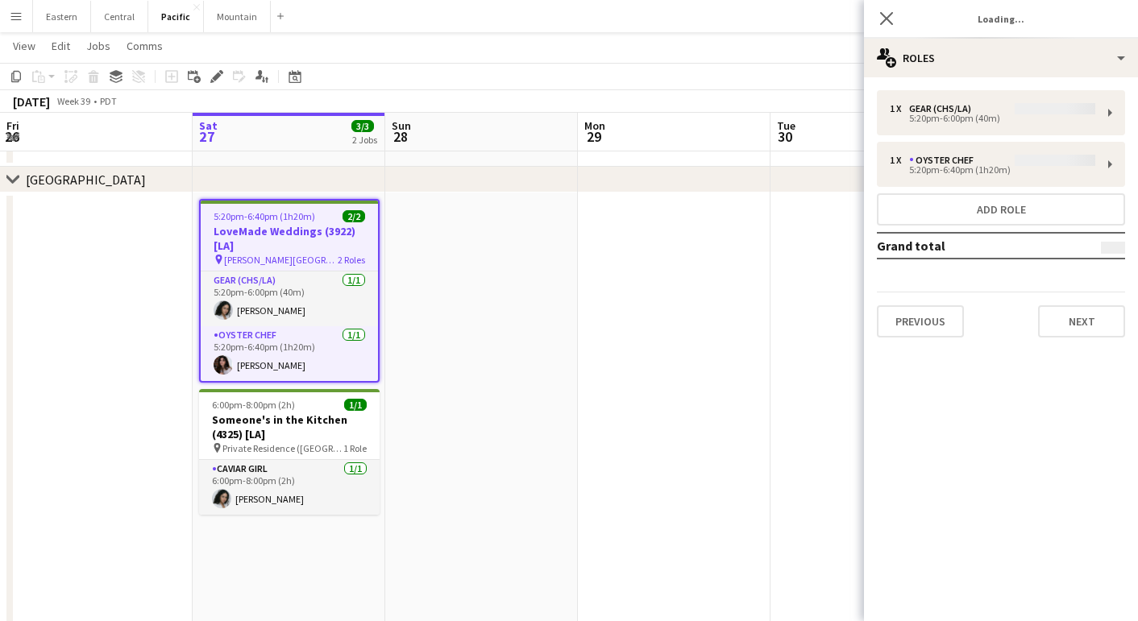
type input "**********"
click at [1056, 326] on button "Next" at bounding box center [1081, 321] width 87 height 32
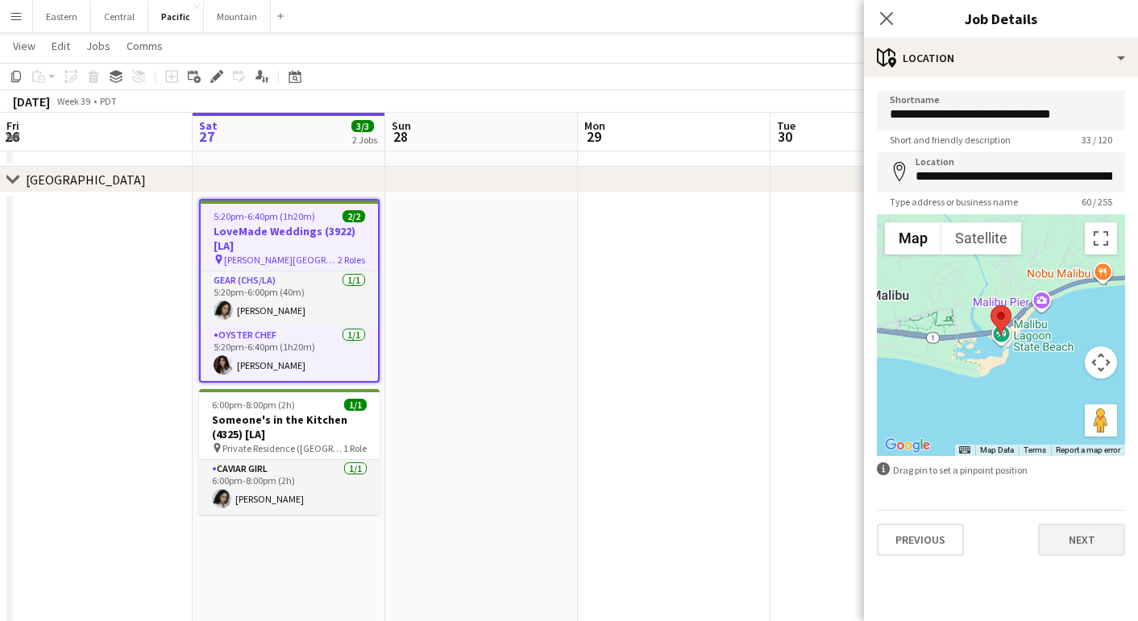
click at [1074, 548] on button "Next" at bounding box center [1081, 540] width 87 height 32
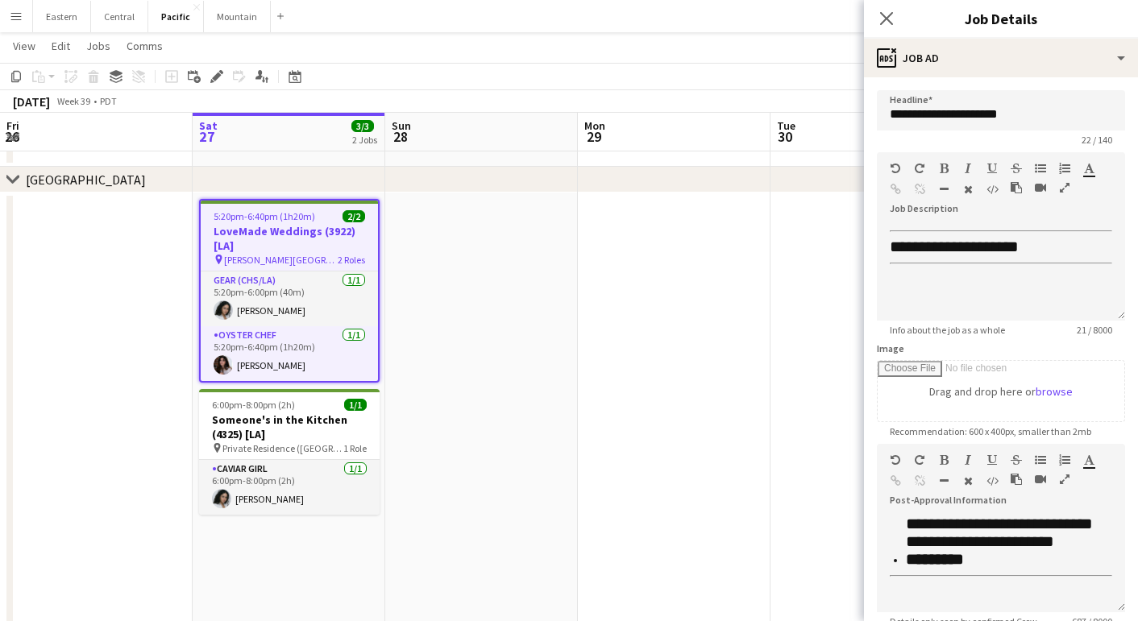
scroll to position [563, 0]
